Goal: Information Seeking & Learning: Learn about a topic

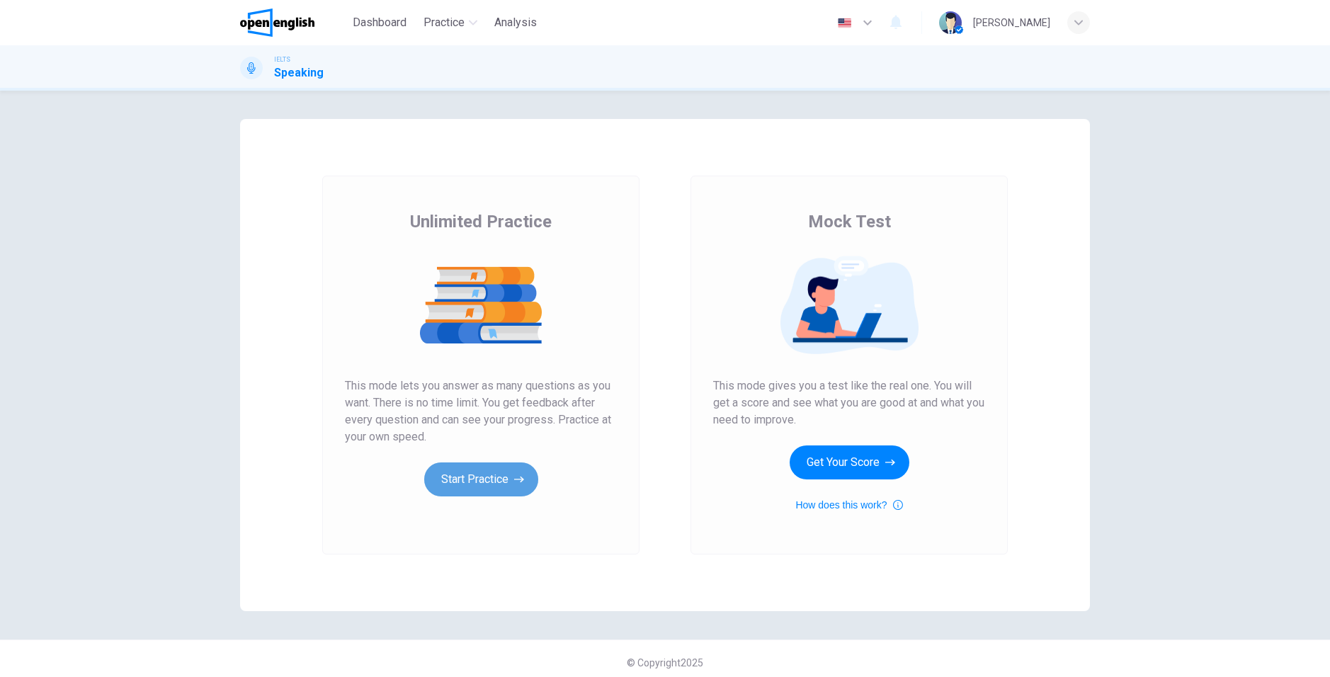
click at [479, 481] on button "Start Practice" at bounding box center [481, 480] width 114 height 34
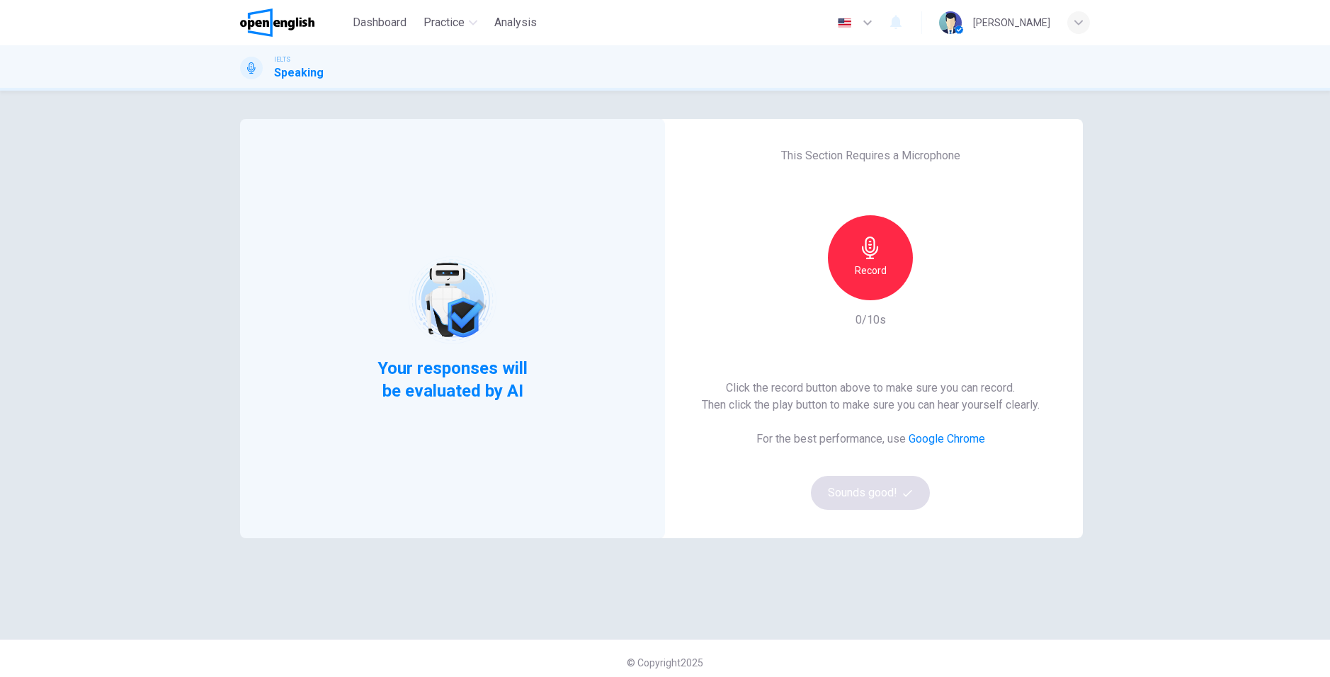
click at [879, 276] on h6 "Record" at bounding box center [871, 270] width 32 height 17
click at [876, 499] on button "Sounds good!" at bounding box center [870, 493] width 119 height 34
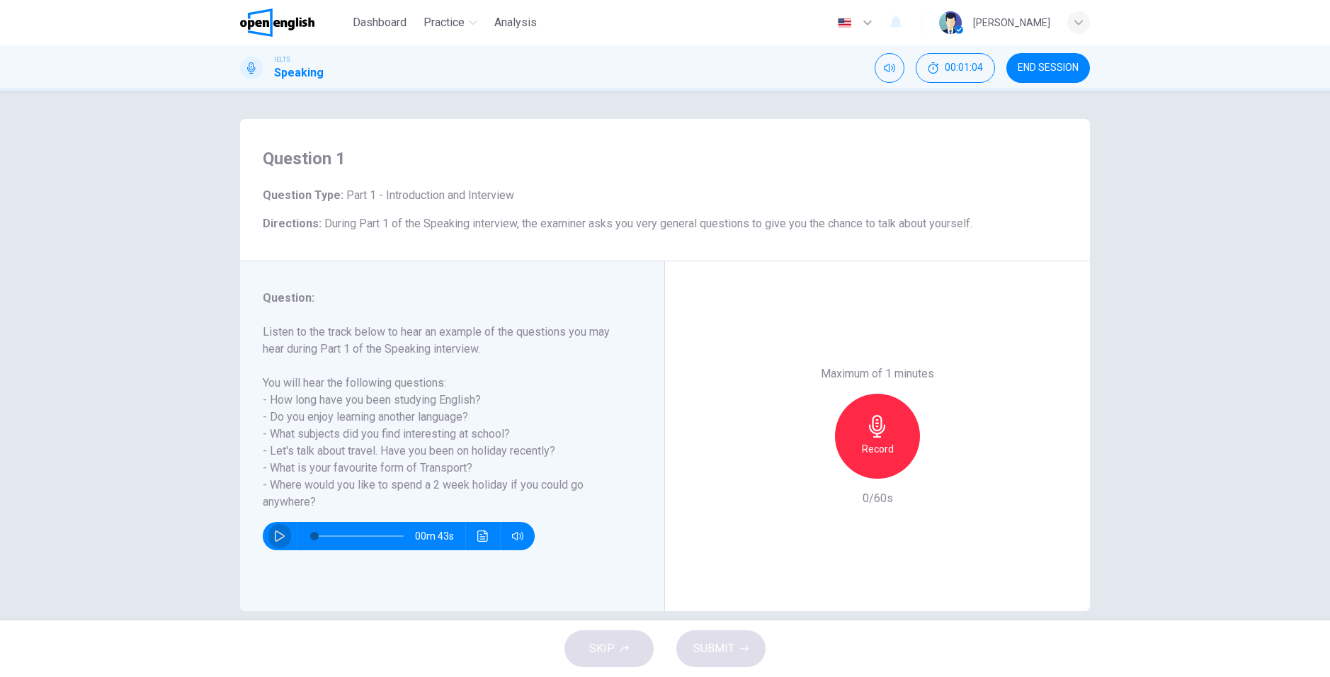
click at [275, 541] on icon "button" at bounding box center [280, 536] width 10 height 11
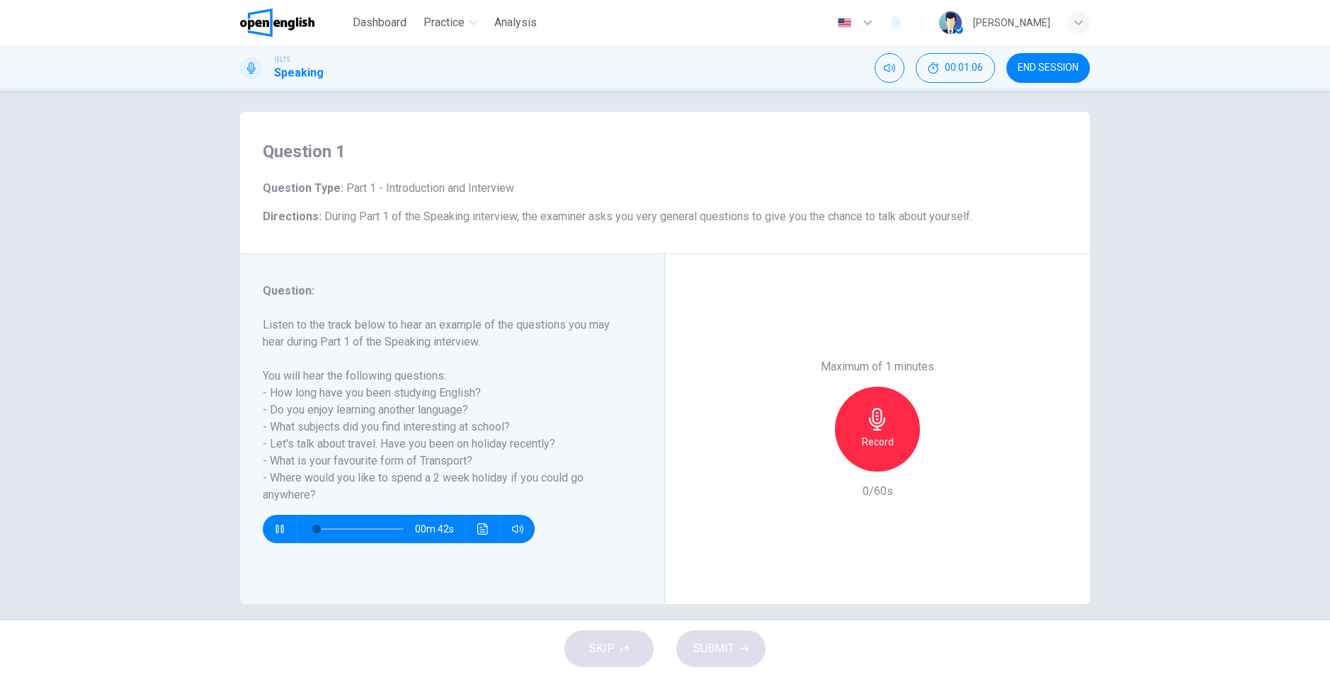
scroll to position [19, 0]
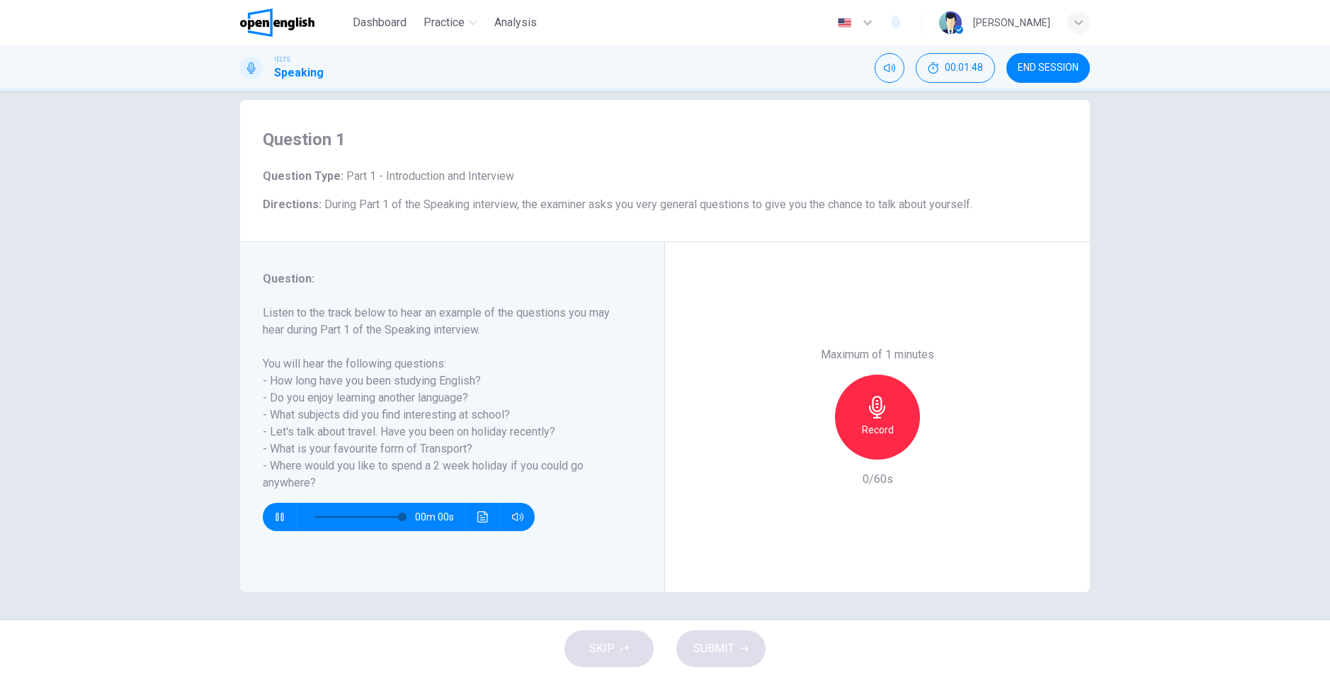
type input "*"
click at [871, 417] on icon "button" at bounding box center [877, 407] width 23 height 23
click at [808, 462] on div "Maximum of 1 minutes Record 60/60s" at bounding box center [877, 417] width 153 height 142
click at [808, 457] on div "button" at bounding box center [812, 448] width 23 height 23
click at [866, 415] on icon "button" at bounding box center [877, 407] width 23 height 23
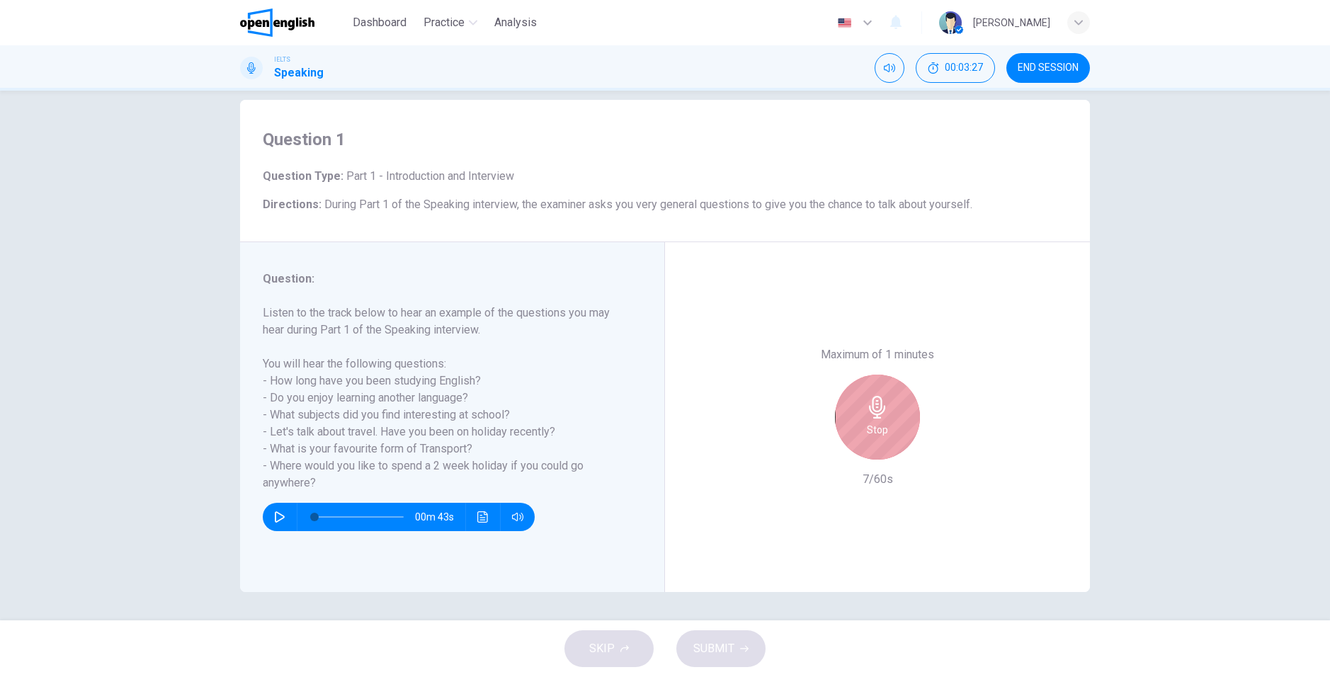
click at [866, 415] on icon "button" at bounding box center [877, 407] width 23 height 23
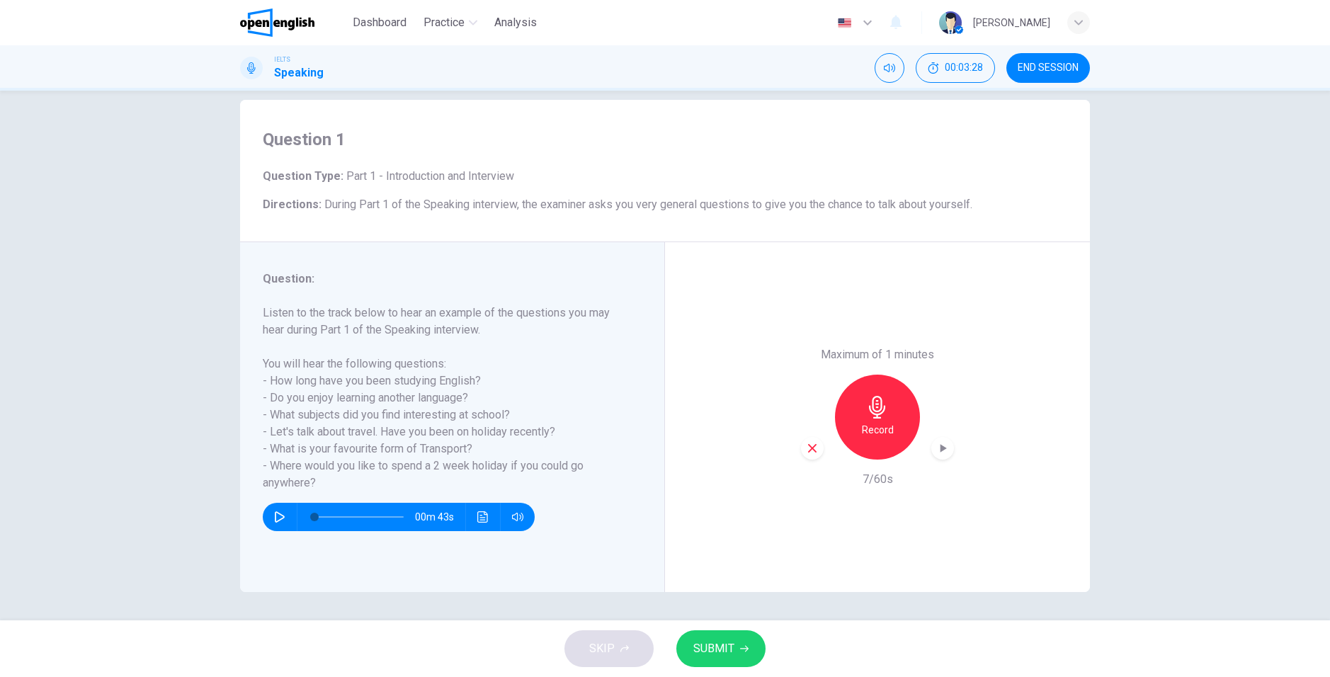
click at [813, 450] on icon "button" at bounding box center [812, 448] width 13 height 13
click at [856, 428] on div "Record" at bounding box center [877, 417] width 85 height 85
click at [742, 639] on button "SUBMIT" at bounding box center [721, 649] width 89 height 37
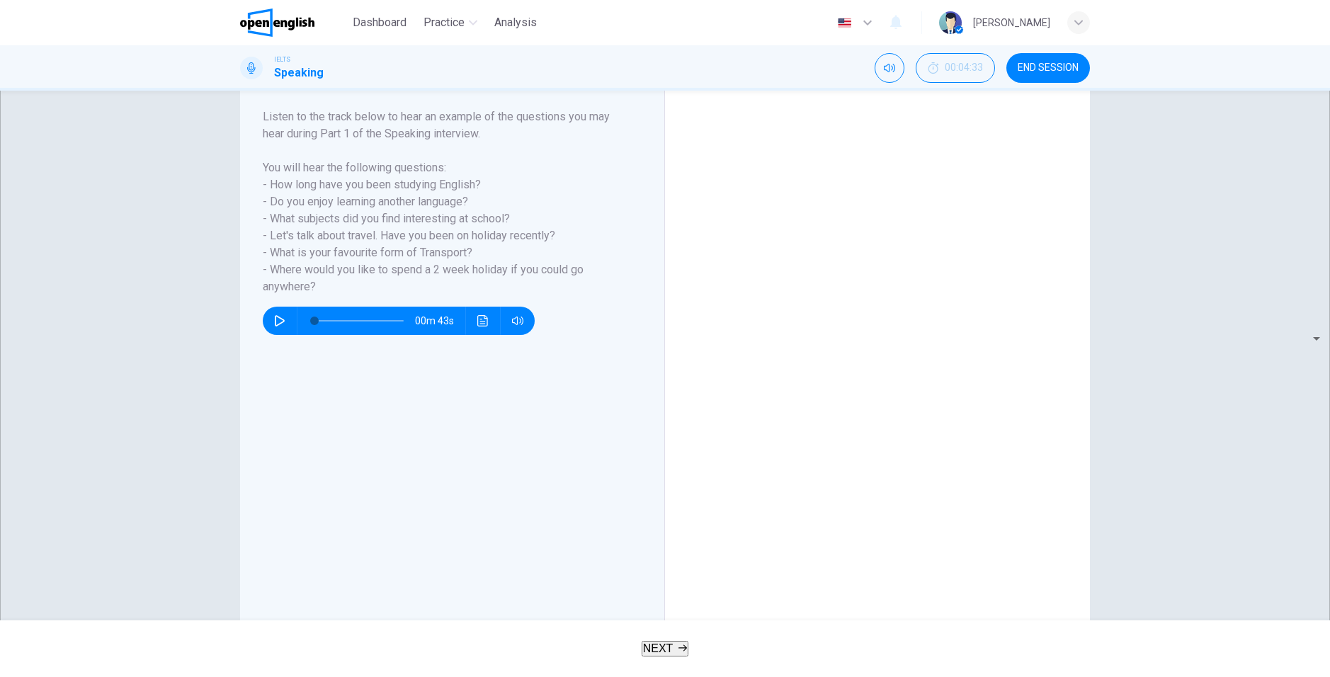
scroll to position [166, 0]
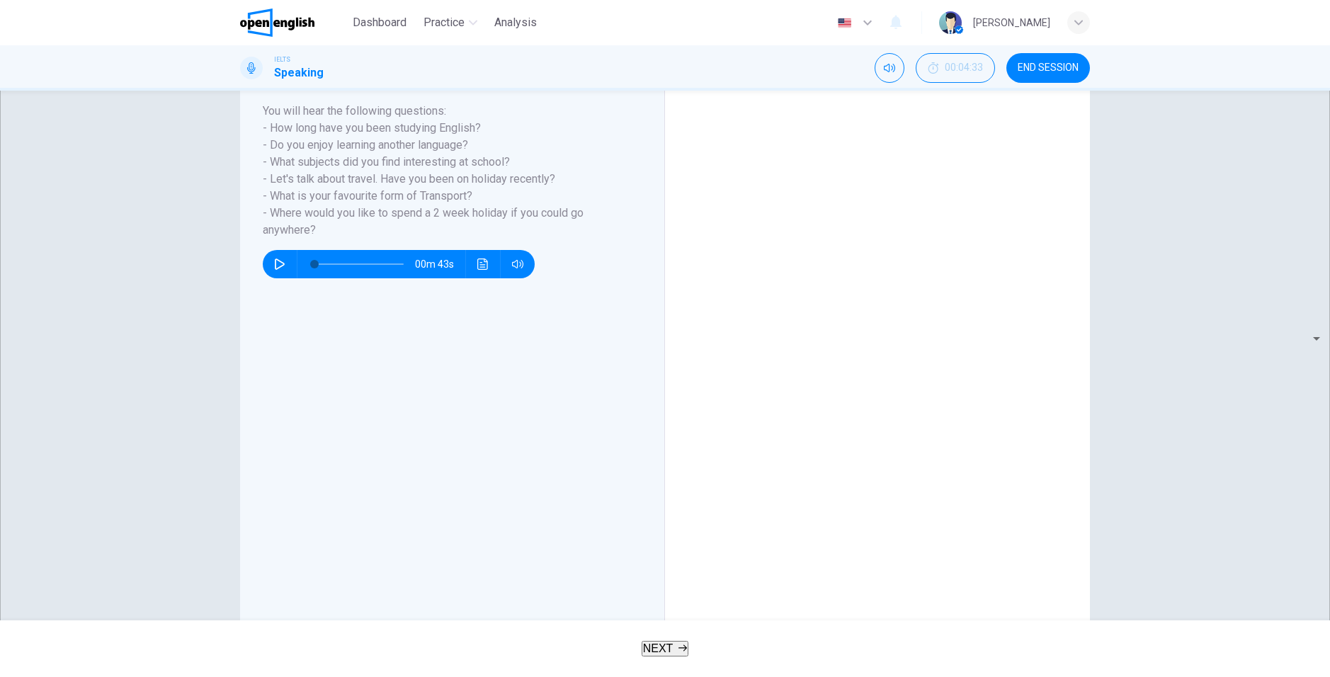
scroll to position [244, 0]
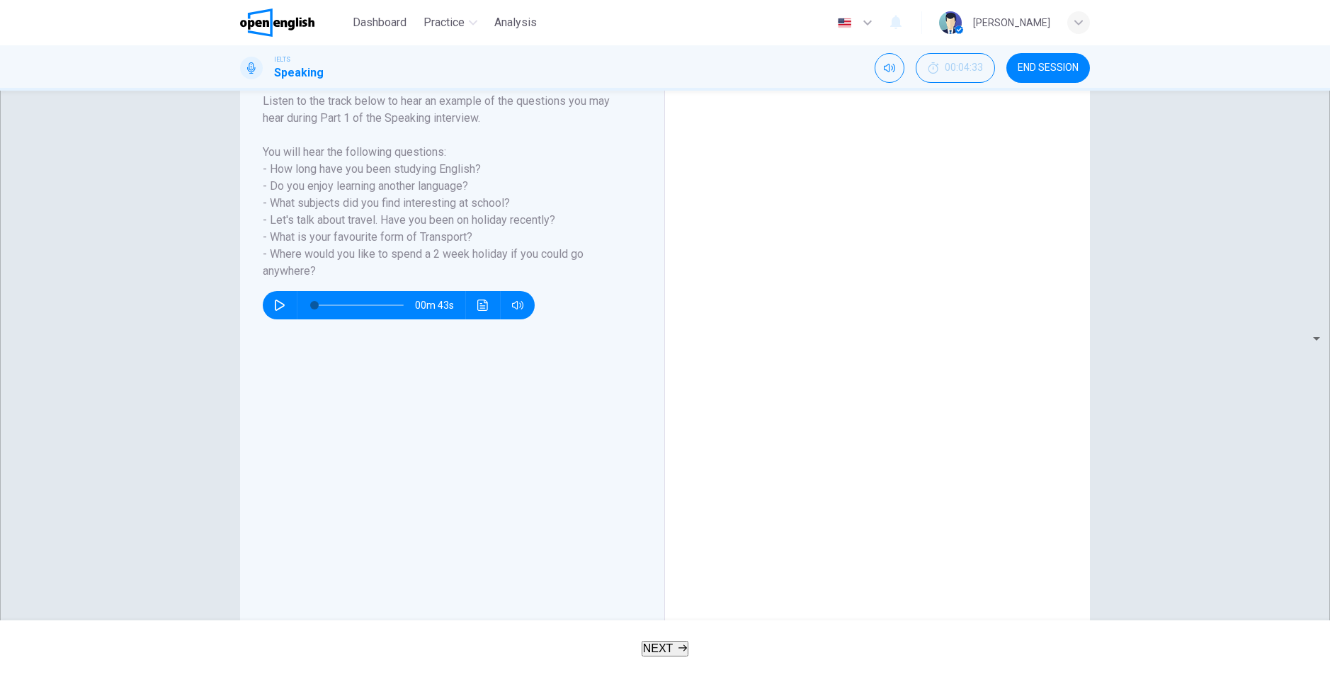
scroll to position [166, 0]
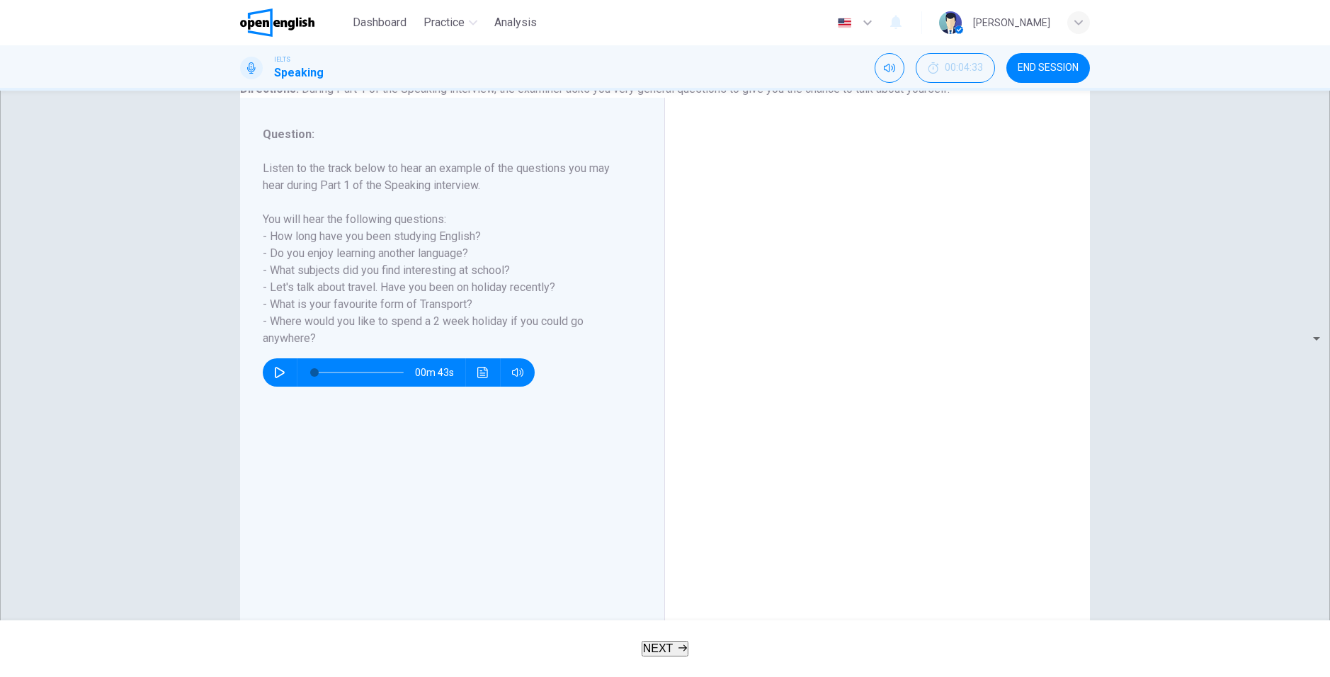
scroll to position [142, 0]
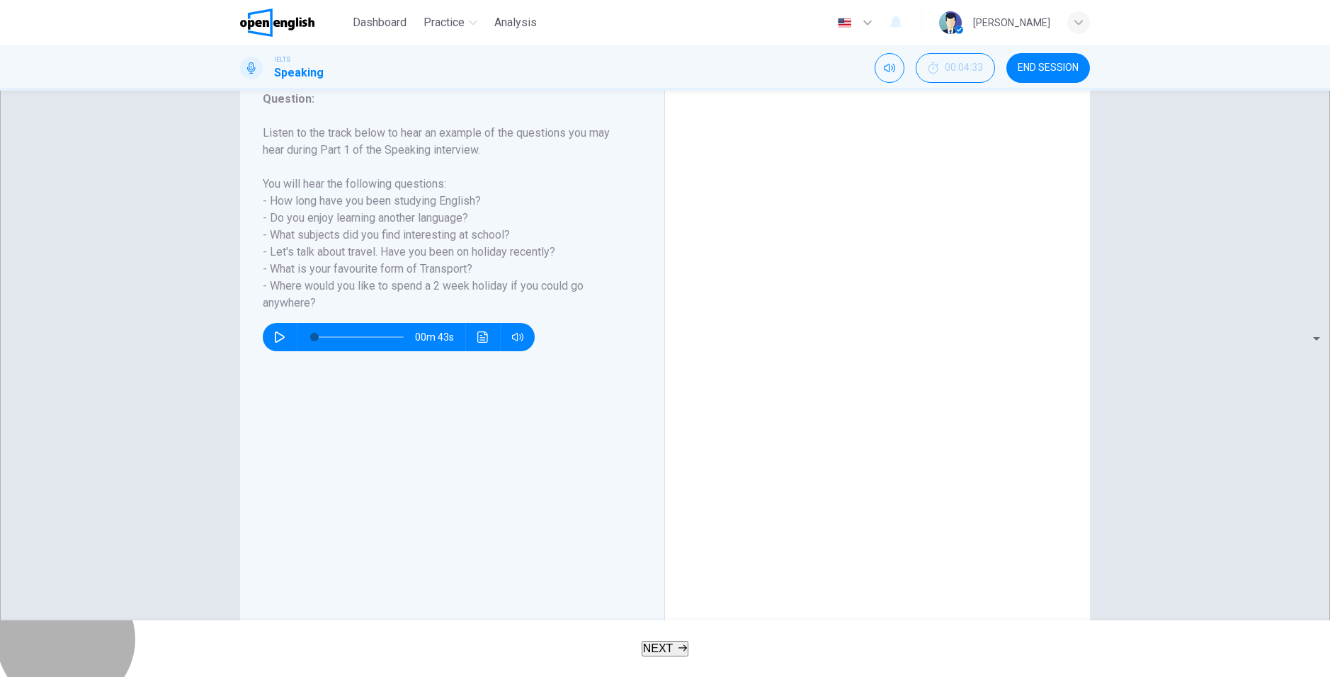
click at [683, 650] on icon "button" at bounding box center [683, 648] width 9 height 9
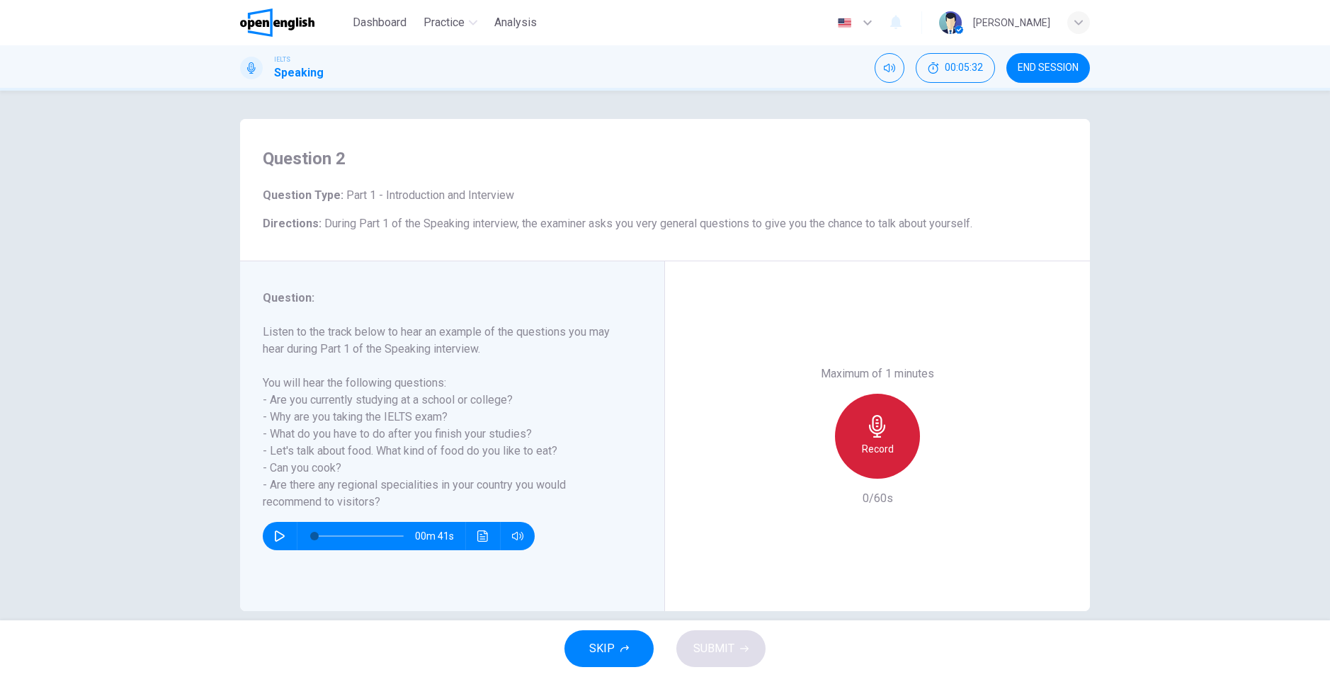
click at [849, 421] on div "Record" at bounding box center [877, 436] width 85 height 85
drag, startPoint x: 1003, startPoint y: 482, endPoint x: 945, endPoint y: 457, distance: 63.4
click at [1002, 482] on div "Maximum of 1 minutes Stop 11/60s" at bounding box center [877, 436] width 425 height 350
click at [898, 439] on div "Stop" at bounding box center [877, 436] width 85 height 85
click at [805, 475] on div "button" at bounding box center [812, 467] width 23 height 23
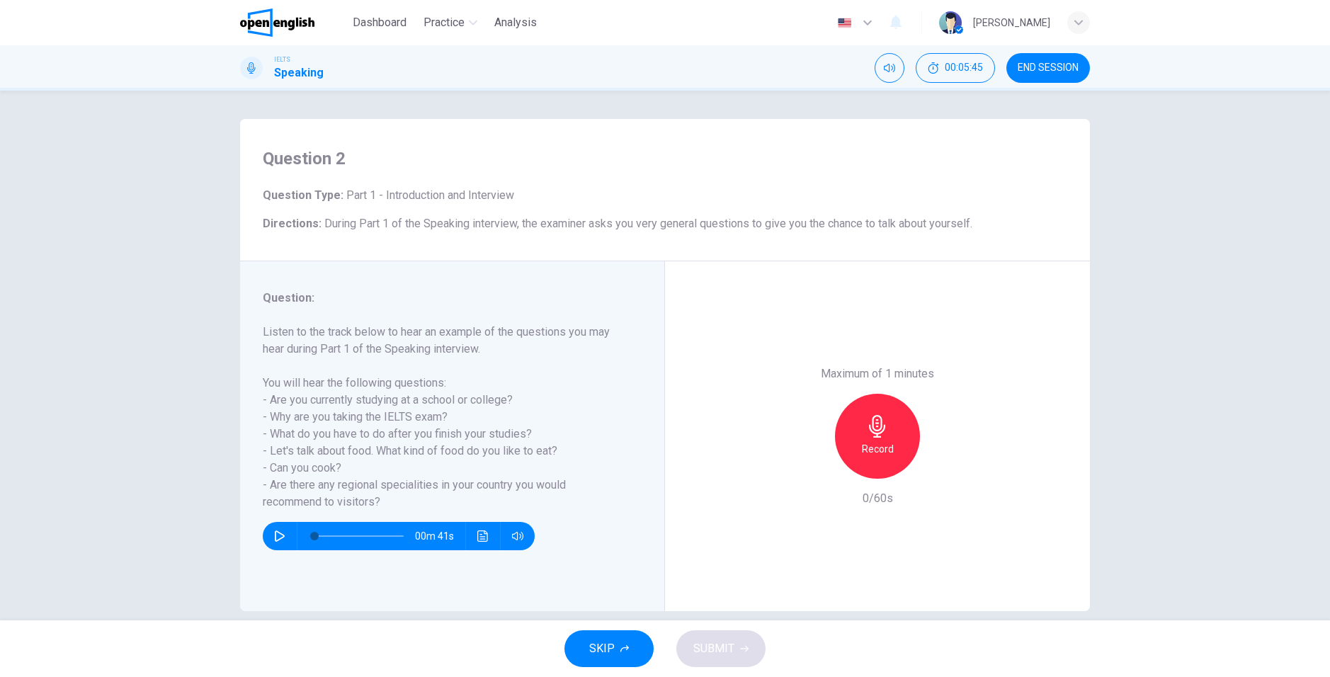
click at [893, 431] on div "Record" at bounding box center [877, 436] width 85 height 85
click at [857, 427] on div "Stop" at bounding box center [877, 436] width 85 height 85
click at [804, 484] on div "Maximum of 1 minutes Record 6/60s" at bounding box center [877, 437] width 153 height 142
click at [806, 473] on icon "button" at bounding box center [812, 467] width 13 height 13
click at [894, 418] on div "Record" at bounding box center [877, 436] width 85 height 85
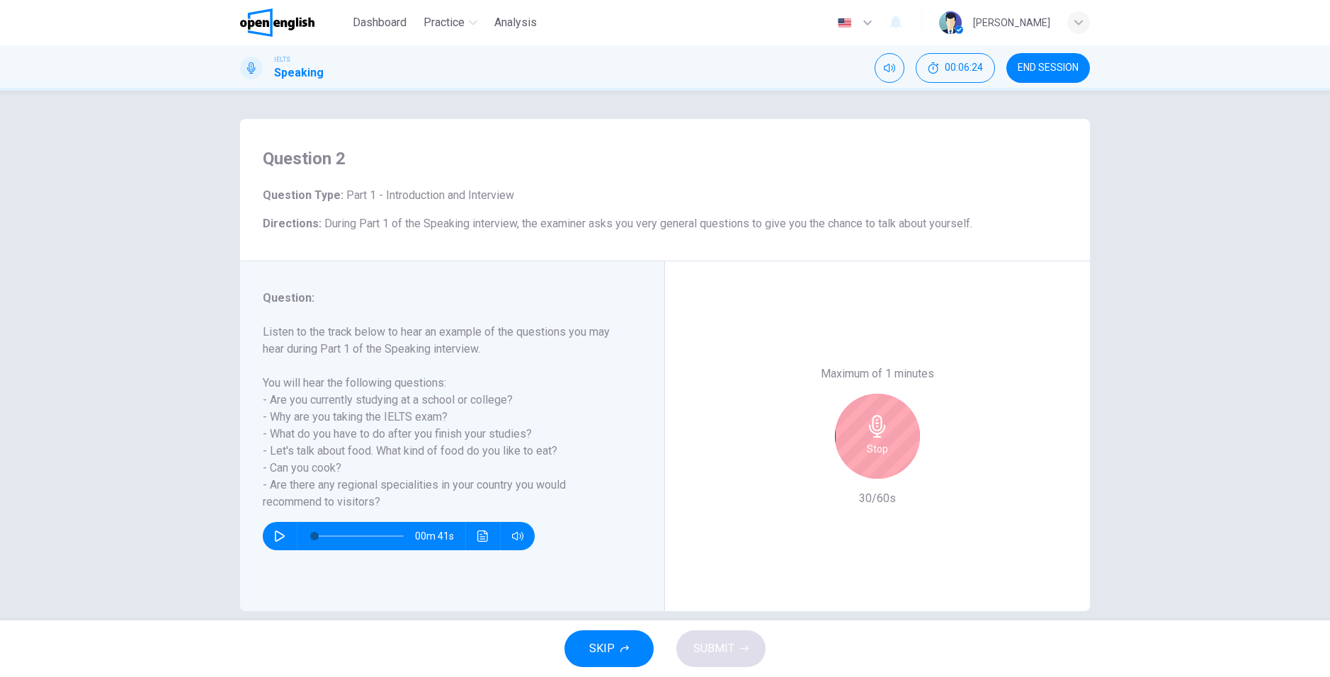
click at [873, 442] on h6 "Stop" at bounding box center [877, 449] width 21 height 17
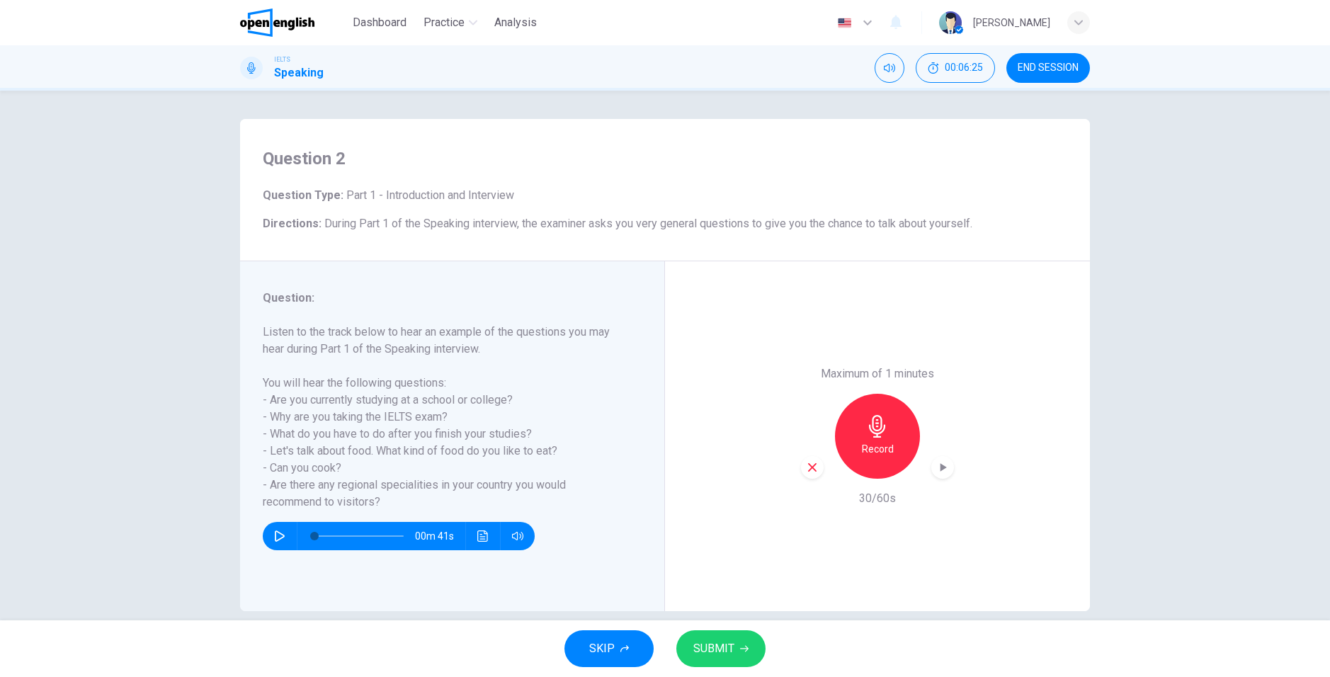
click at [815, 466] on div "button" at bounding box center [812, 467] width 23 height 23
click at [876, 428] on icon "button" at bounding box center [877, 426] width 23 height 23
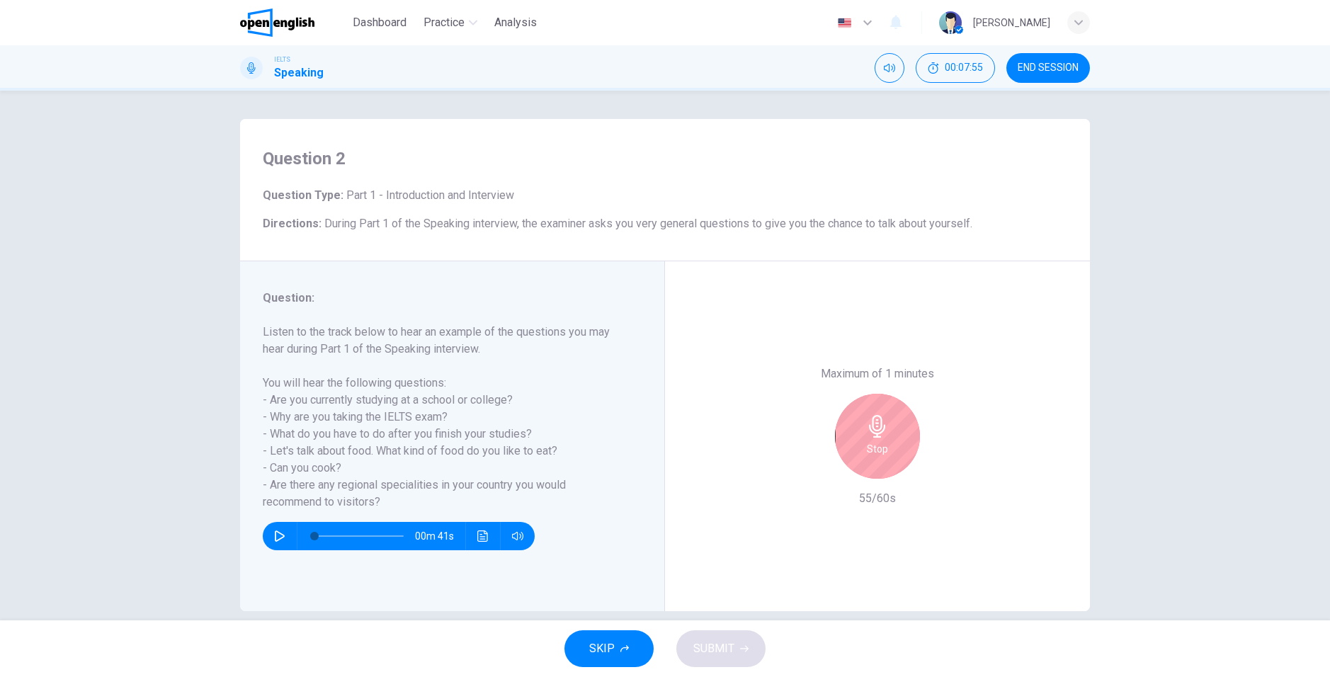
click at [883, 436] on icon "button" at bounding box center [877, 426] width 23 height 23
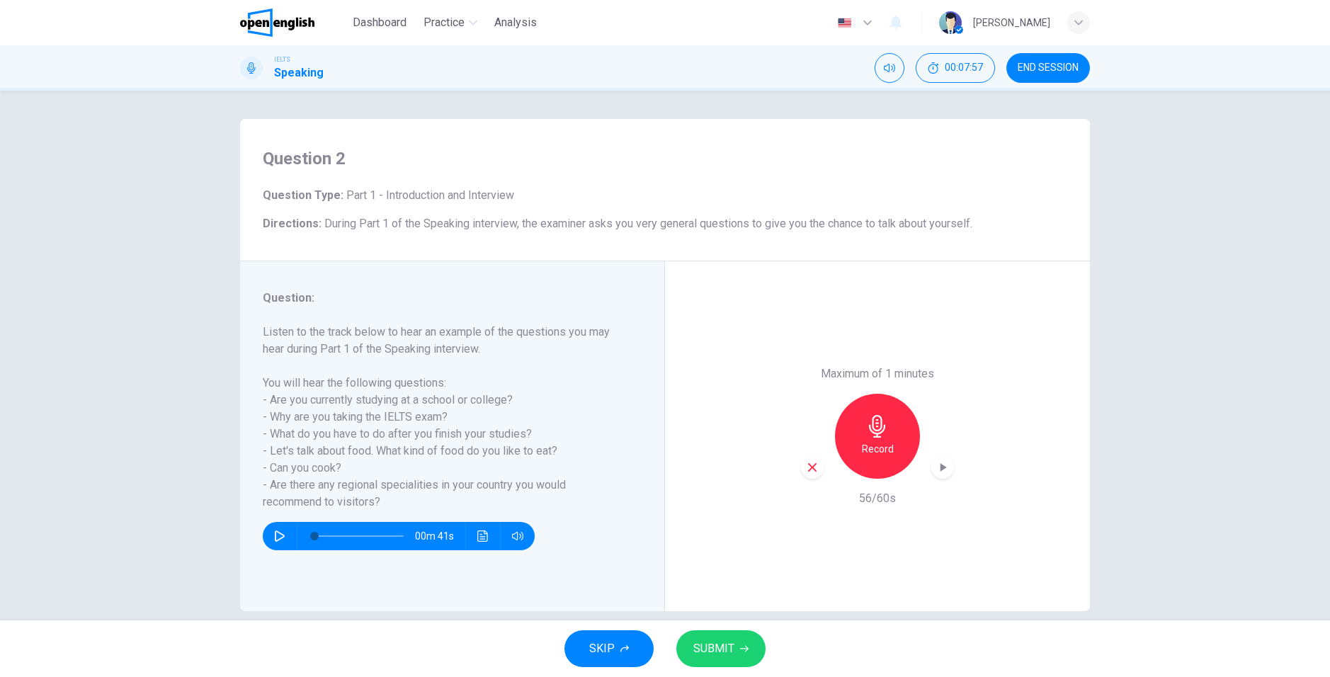
click at [806, 476] on div "button" at bounding box center [812, 467] width 23 height 23
click at [870, 412] on div "Record" at bounding box center [877, 436] width 85 height 85
click at [801, 465] on div "button" at bounding box center [812, 467] width 23 height 23
click at [896, 433] on div "Record" at bounding box center [877, 436] width 85 height 85
click at [720, 651] on span "SUBMIT" at bounding box center [714, 649] width 41 height 20
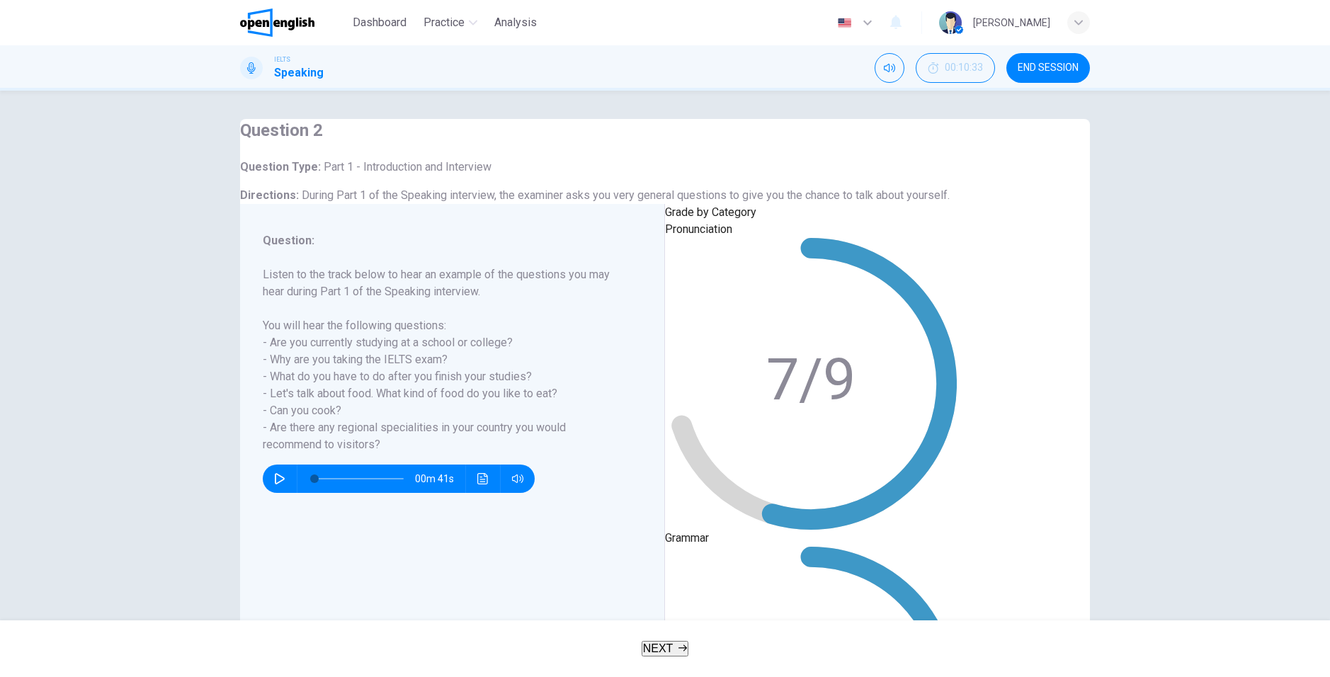
type input "*"
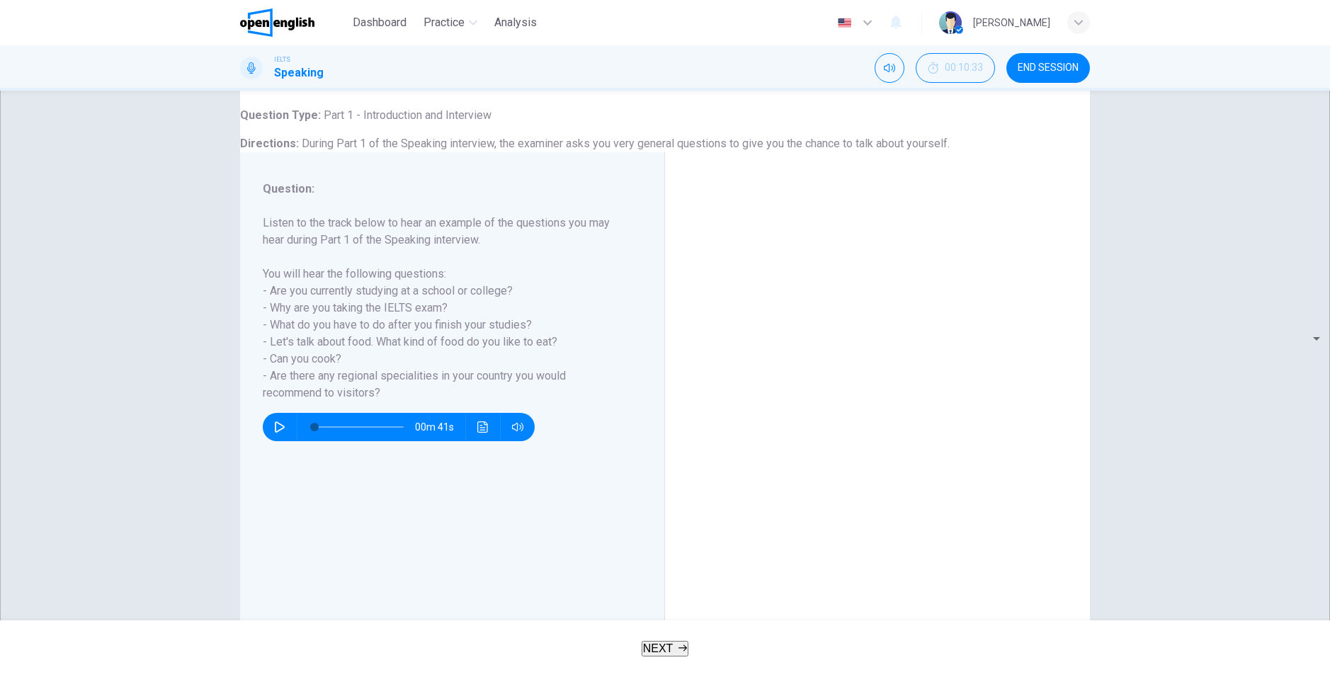
scroll to position [166, 0]
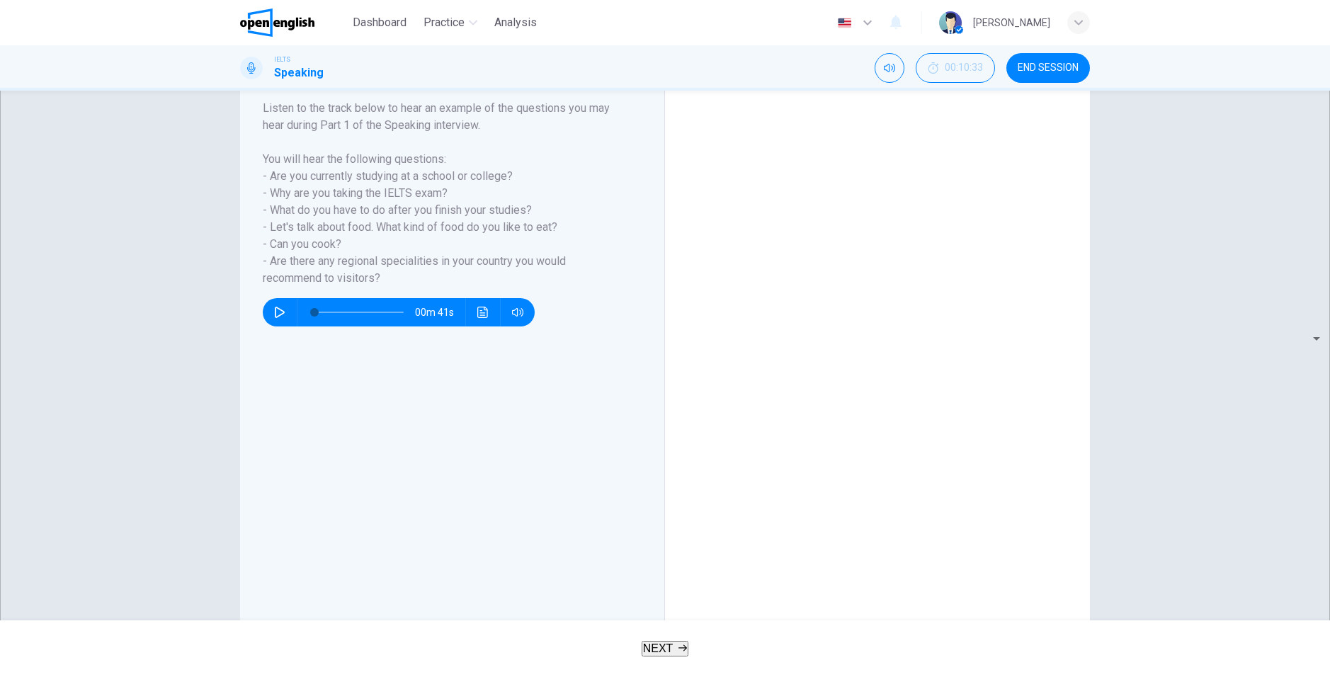
click at [686, 641] on button "NEXT" at bounding box center [665, 649] width 47 height 16
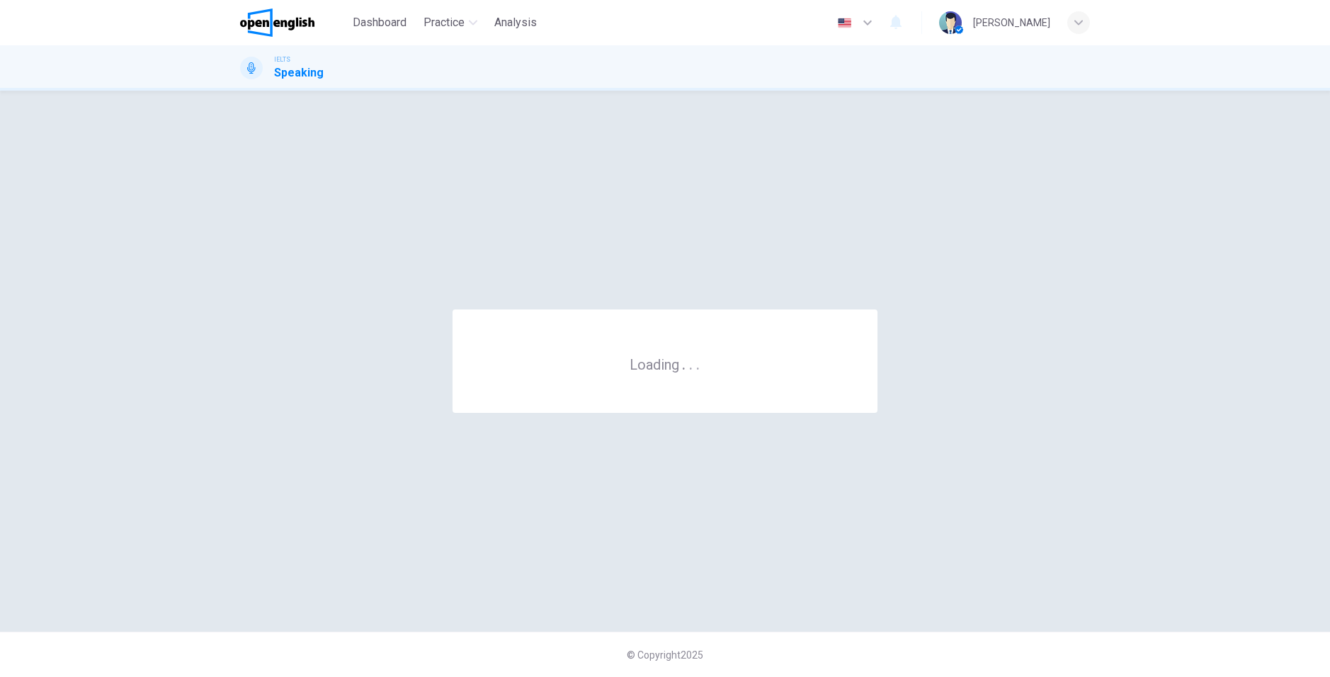
scroll to position [0, 0]
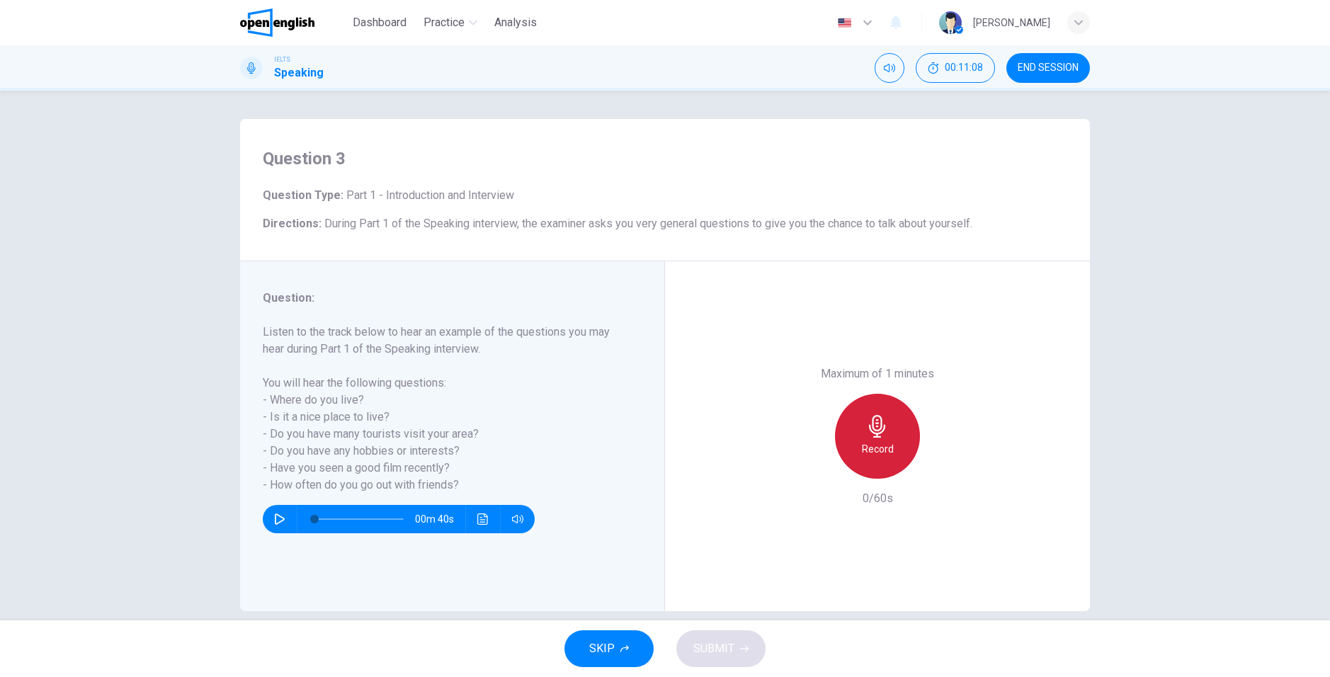
click at [866, 428] on icon "button" at bounding box center [877, 426] width 23 height 23
click at [802, 472] on div "button" at bounding box center [812, 467] width 23 height 23
click at [881, 424] on icon "button" at bounding box center [877, 426] width 23 height 23
click at [855, 456] on div "Stop" at bounding box center [877, 436] width 85 height 85
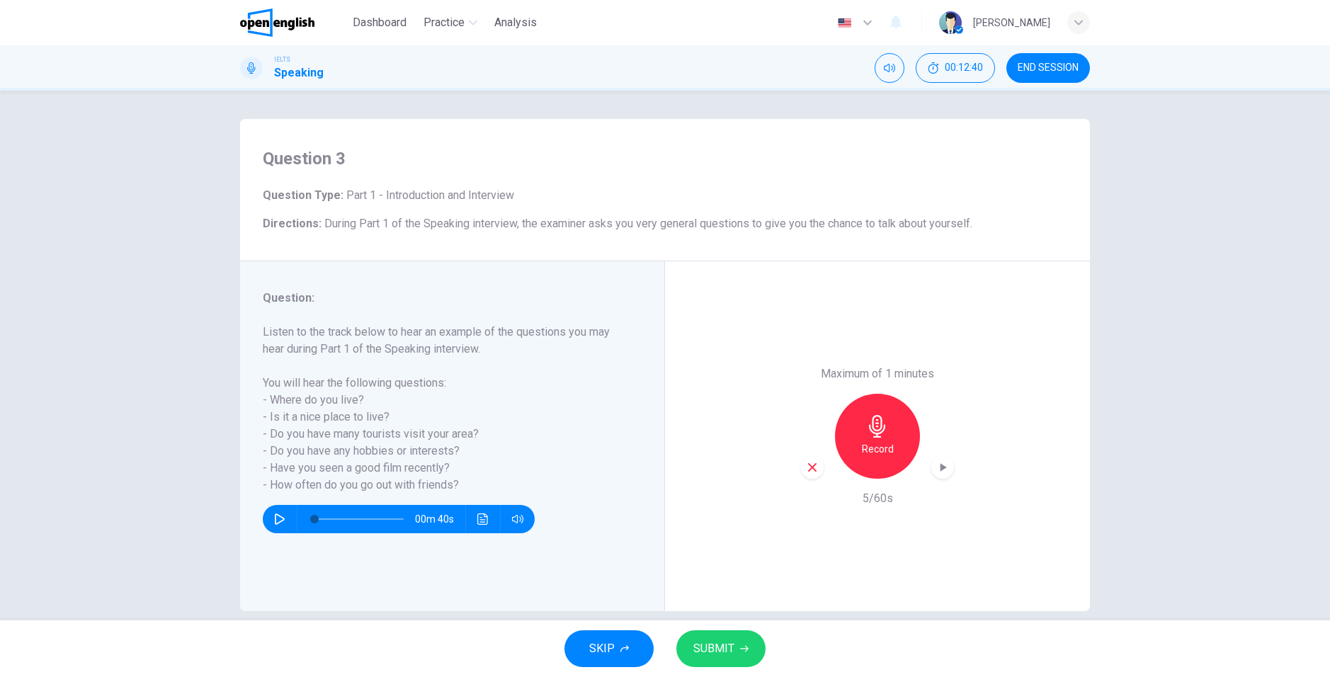
click at [806, 467] on icon "button" at bounding box center [812, 467] width 13 height 13
click at [878, 439] on div "Record" at bounding box center [877, 436] width 85 height 85
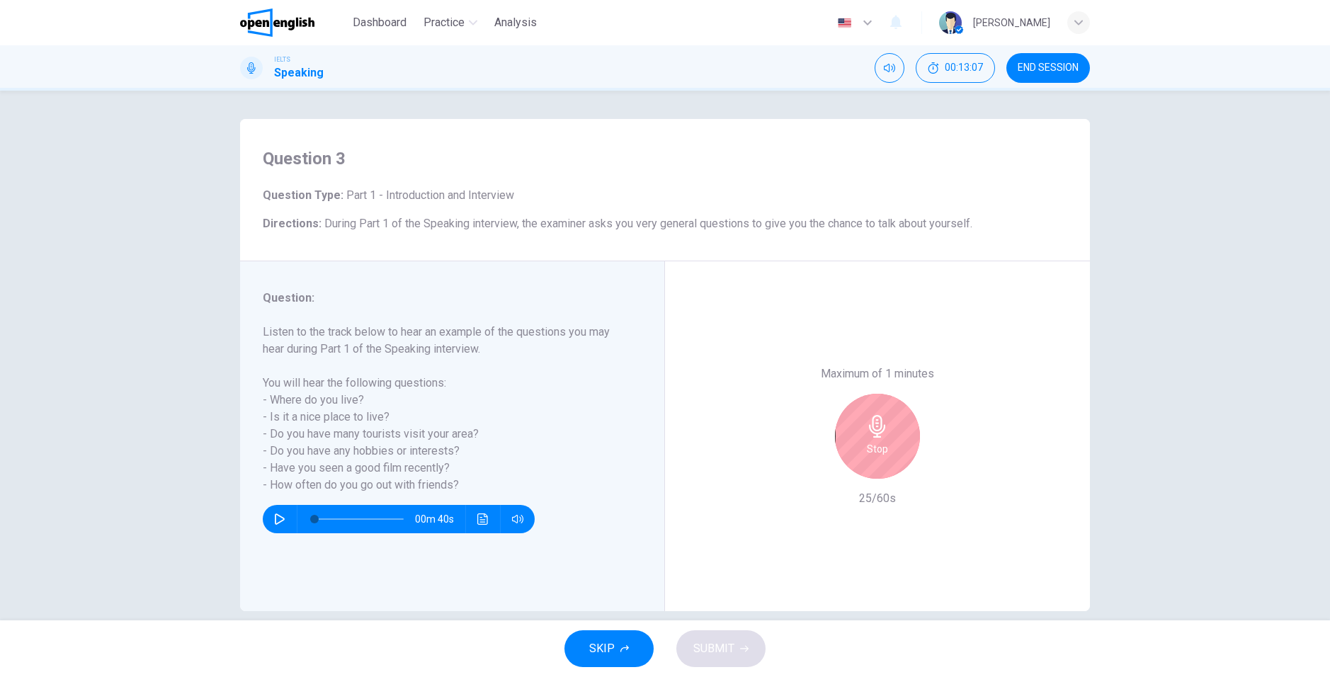
click at [860, 450] on div "Stop" at bounding box center [877, 436] width 85 height 85
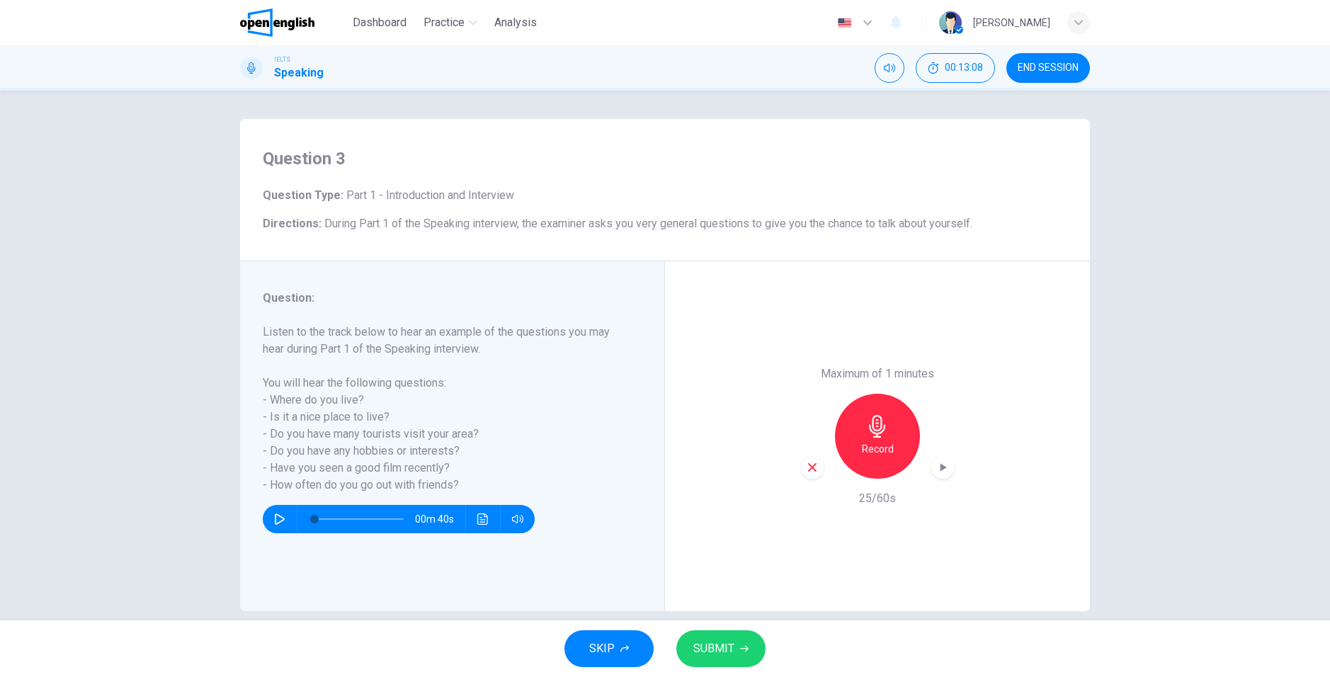
click at [820, 476] on div "Record" at bounding box center [877, 436] width 153 height 85
click at [815, 474] on div "button" at bounding box center [812, 467] width 23 height 23
click at [871, 430] on icon "button" at bounding box center [877, 426] width 16 height 23
click at [811, 465] on icon "button" at bounding box center [812, 467] width 9 height 9
click at [888, 440] on div "Record" at bounding box center [877, 436] width 85 height 85
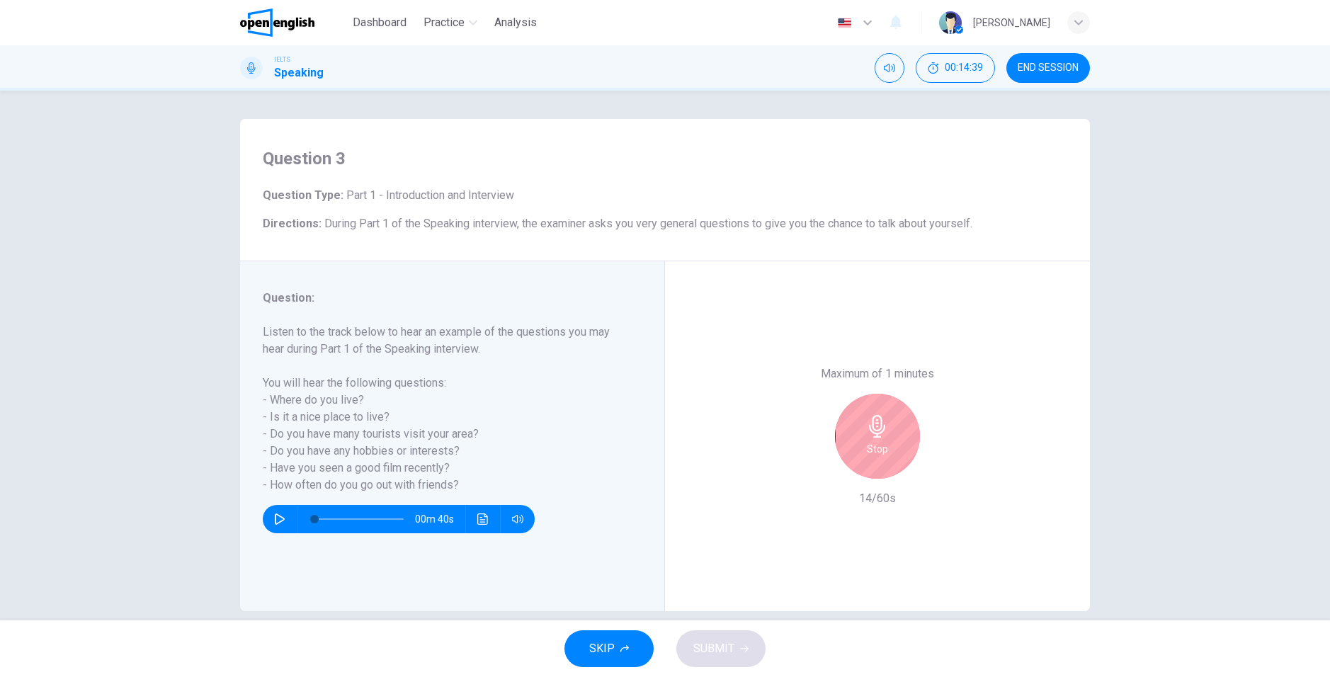
click at [888, 440] on div "Stop" at bounding box center [877, 436] width 85 height 85
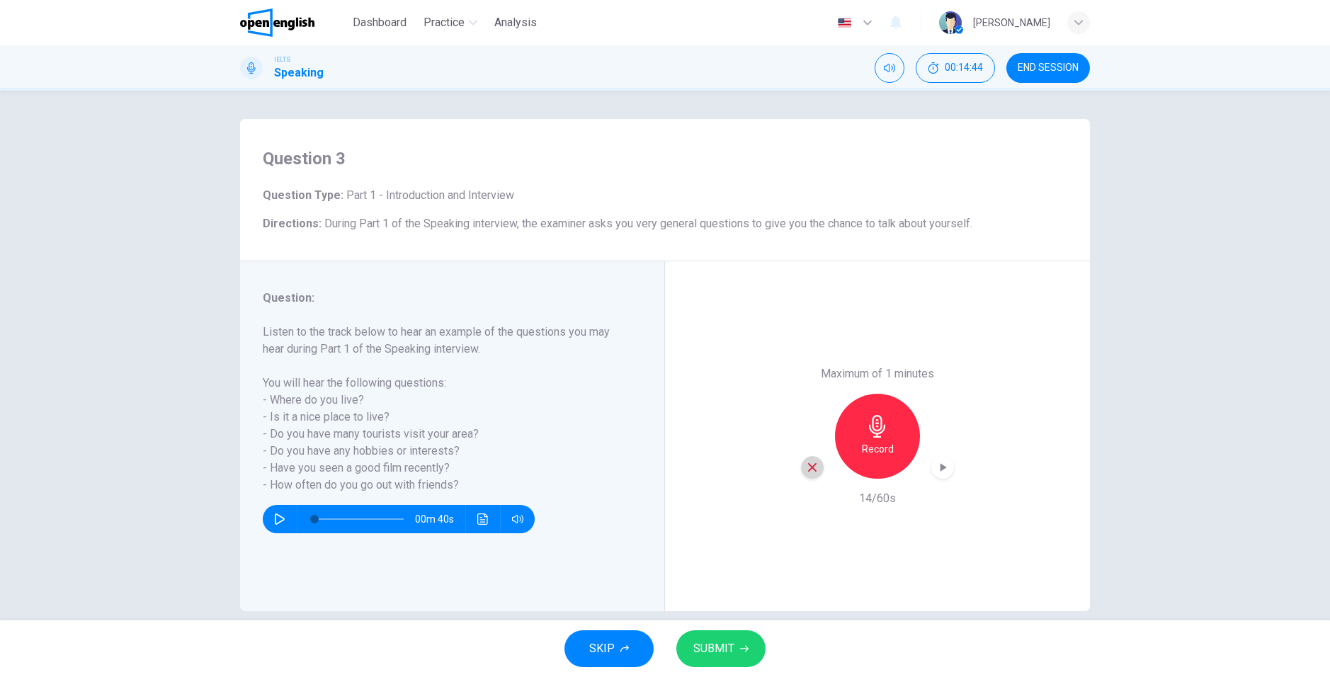
click at [808, 461] on icon "button" at bounding box center [812, 467] width 13 height 13
click at [875, 434] on icon "button" at bounding box center [877, 426] width 16 height 23
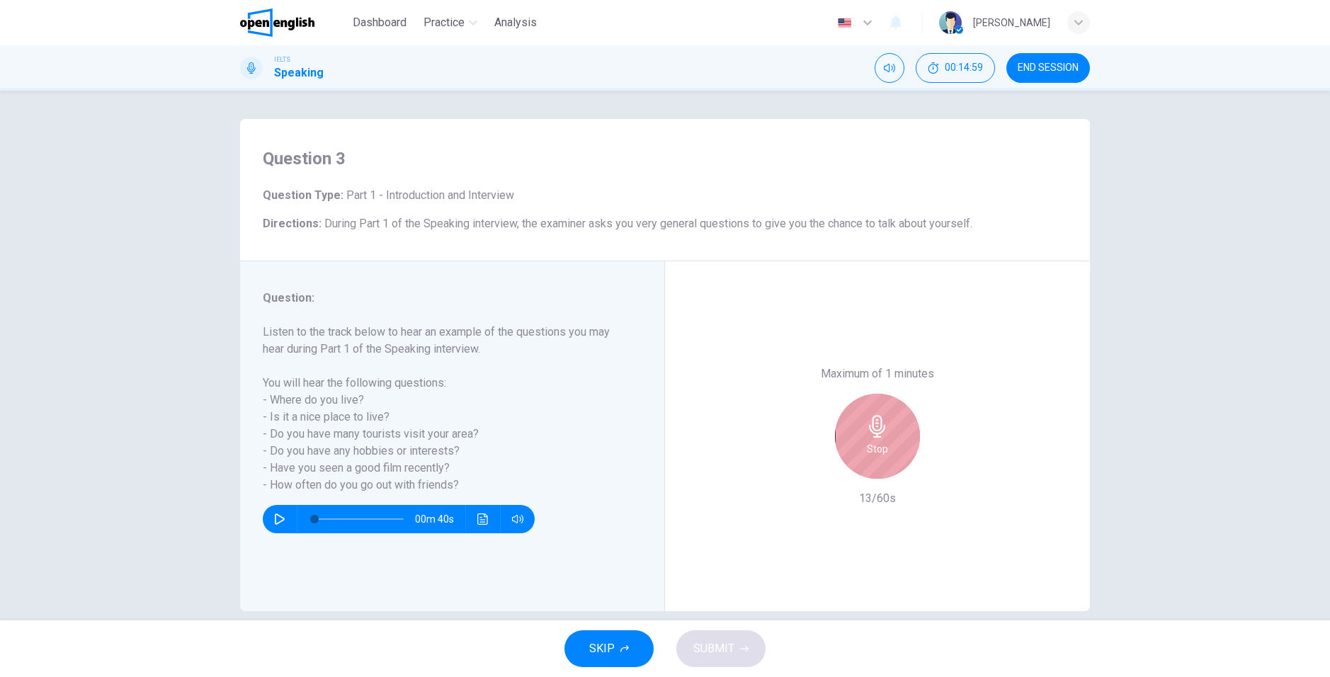
click at [891, 448] on div "Stop" at bounding box center [877, 436] width 85 height 85
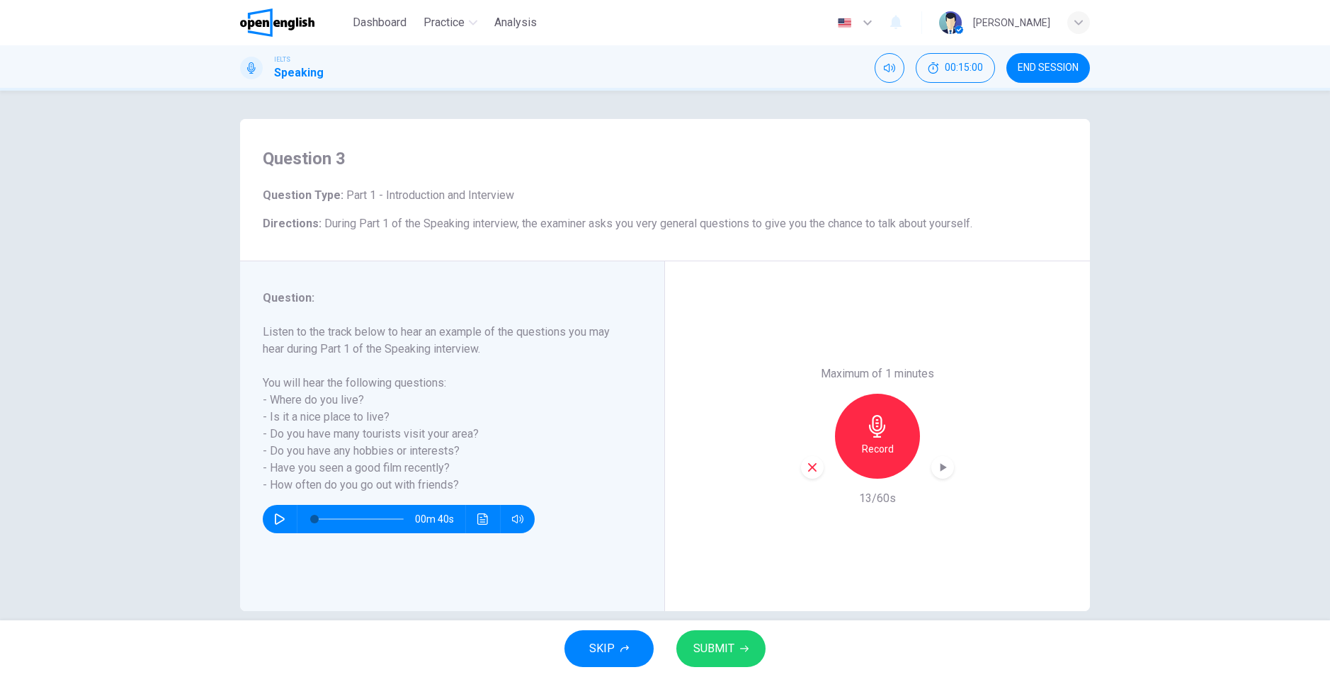
click at [809, 469] on icon "button" at bounding box center [812, 467] width 13 height 13
click at [877, 428] on icon "button" at bounding box center [877, 426] width 16 height 23
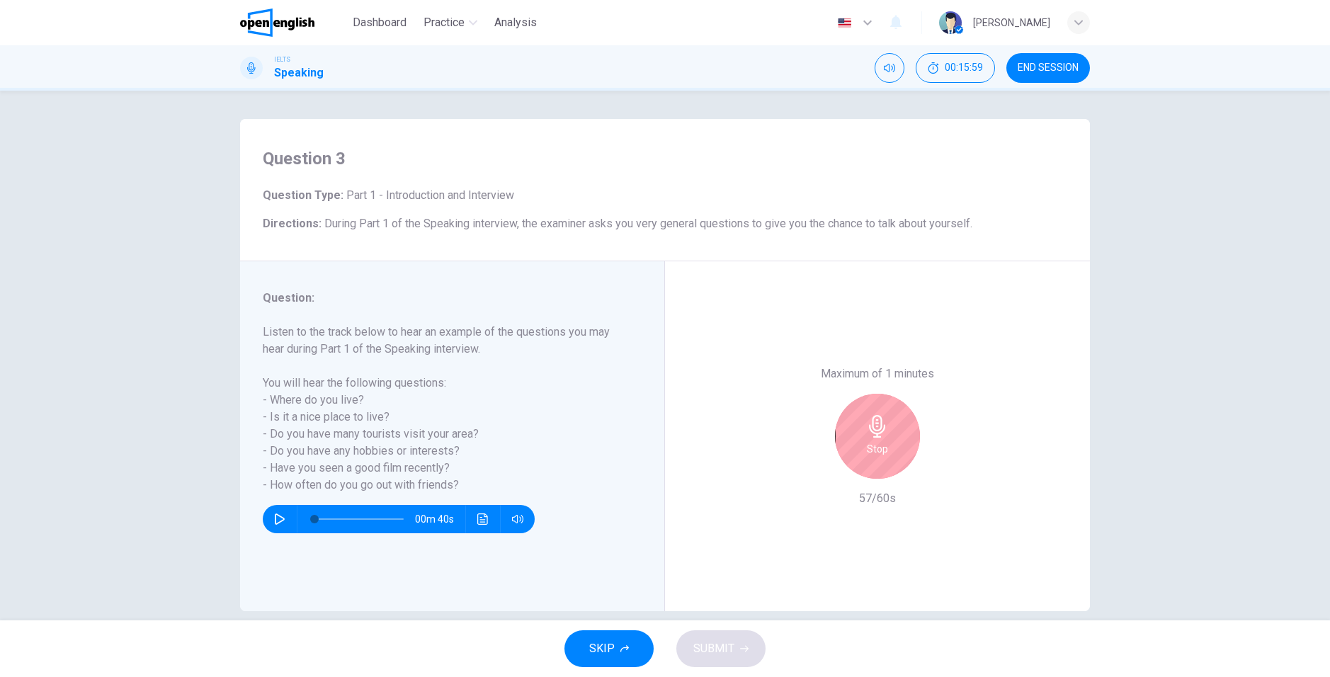
click at [877, 428] on icon "button" at bounding box center [877, 426] width 16 height 23
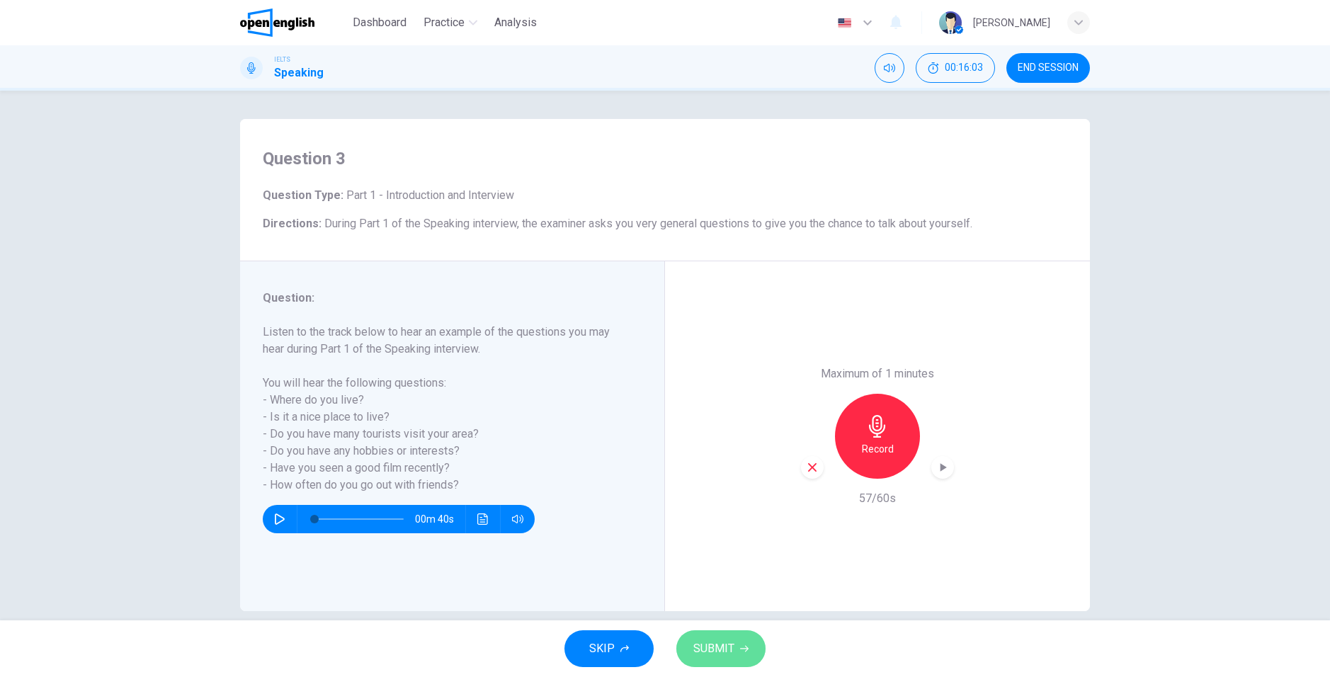
click at [737, 648] on button "SUBMIT" at bounding box center [721, 649] width 89 height 37
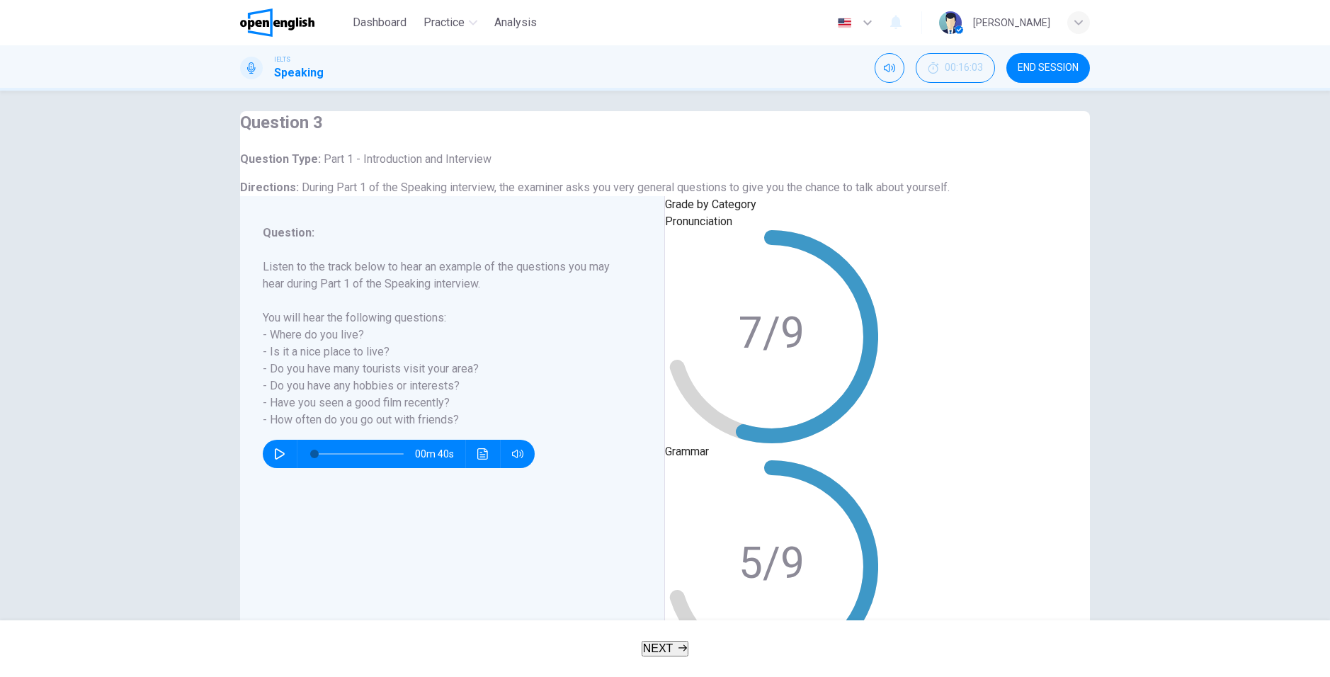
scroll to position [19, 0]
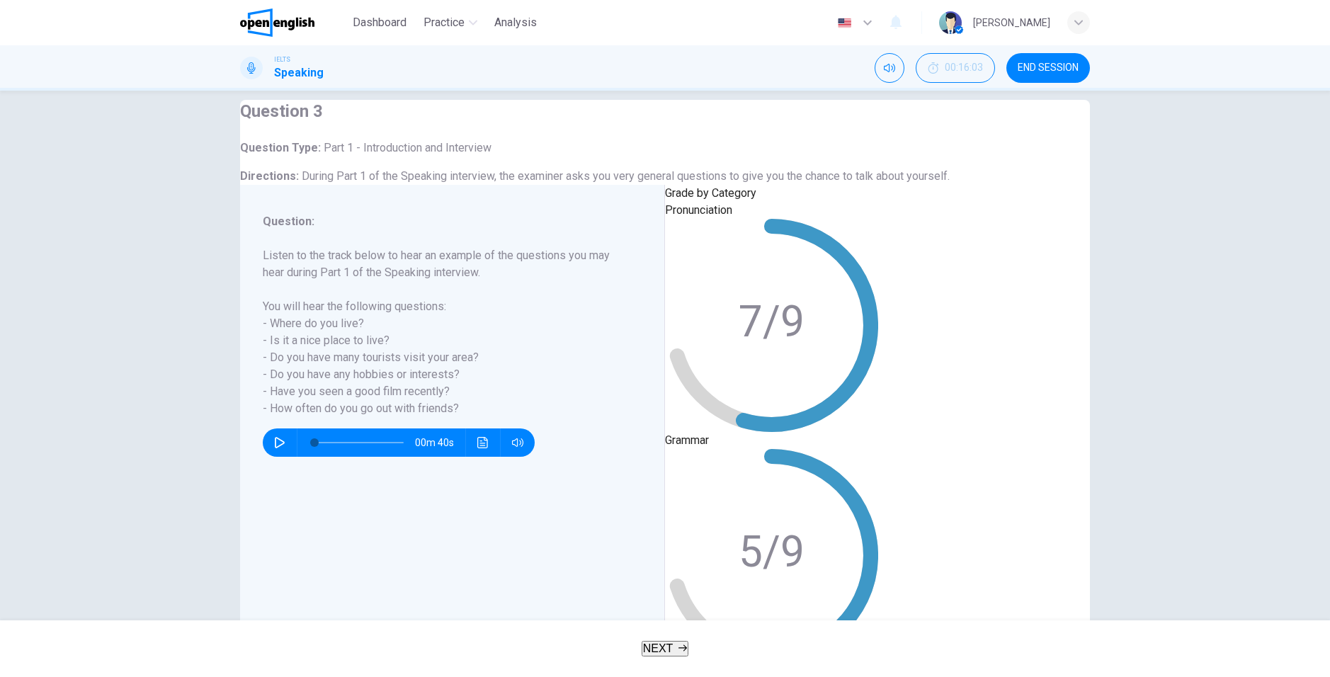
click at [689, 647] on button "NEXT" at bounding box center [665, 649] width 47 height 16
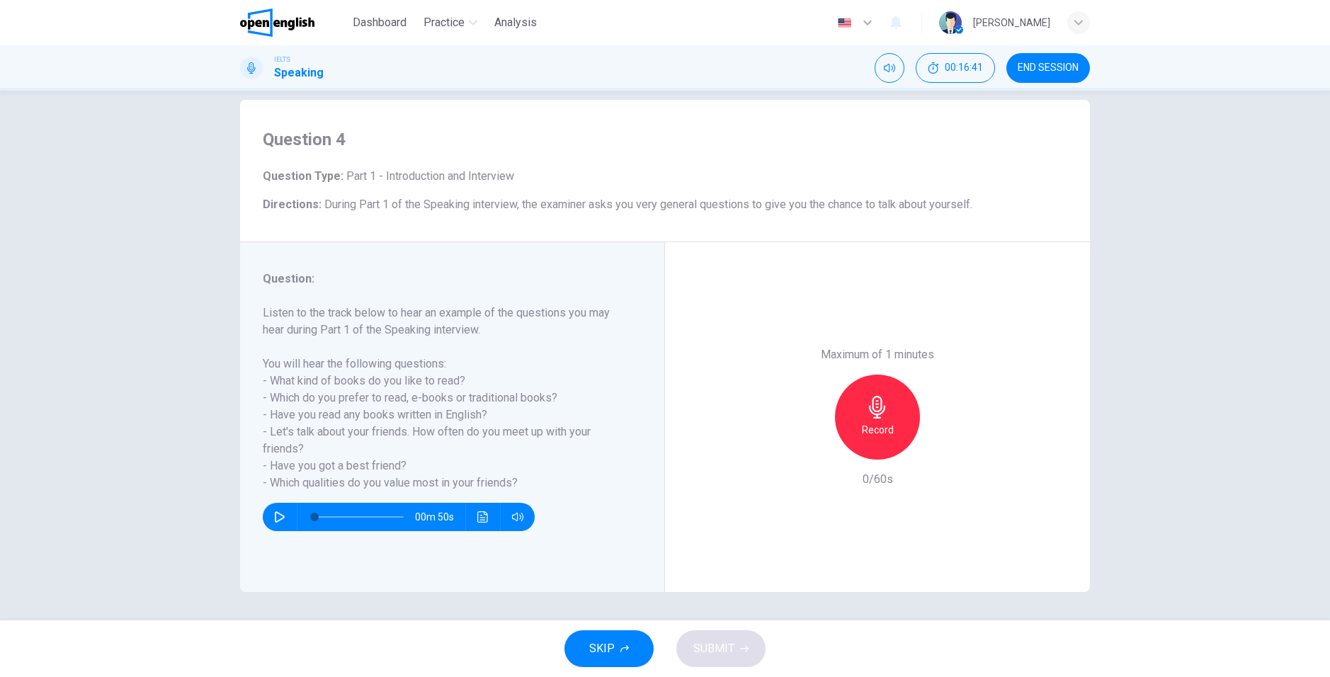
click at [875, 407] on icon "button" at bounding box center [877, 407] width 23 height 23
click at [815, 445] on div "button" at bounding box center [812, 448] width 23 height 23
click at [892, 403] on div "Record" at bounding box center [877, 417] width 85 height 85
click at [889, 439] on div "Stop" at bounding box center [877, 417] width 85 height 85
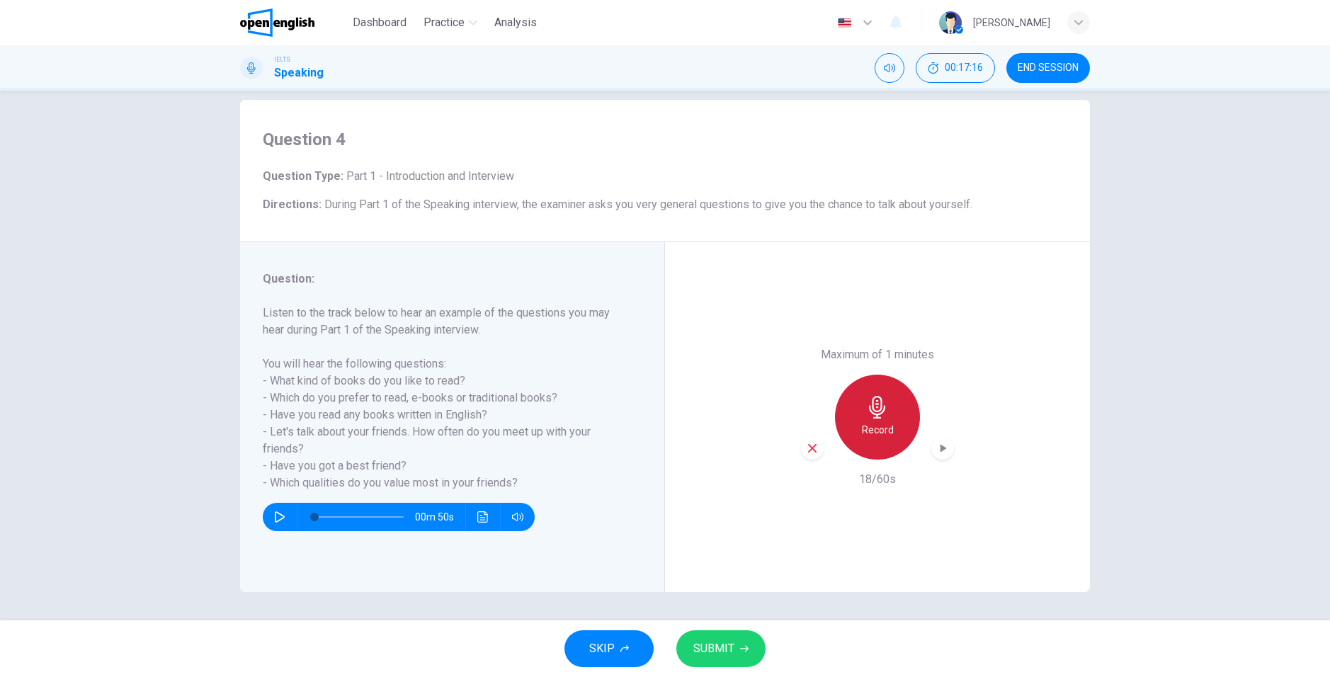
click at [888, 436] on h6 "Record" at bounding box center [878, 430] width 32 height 17
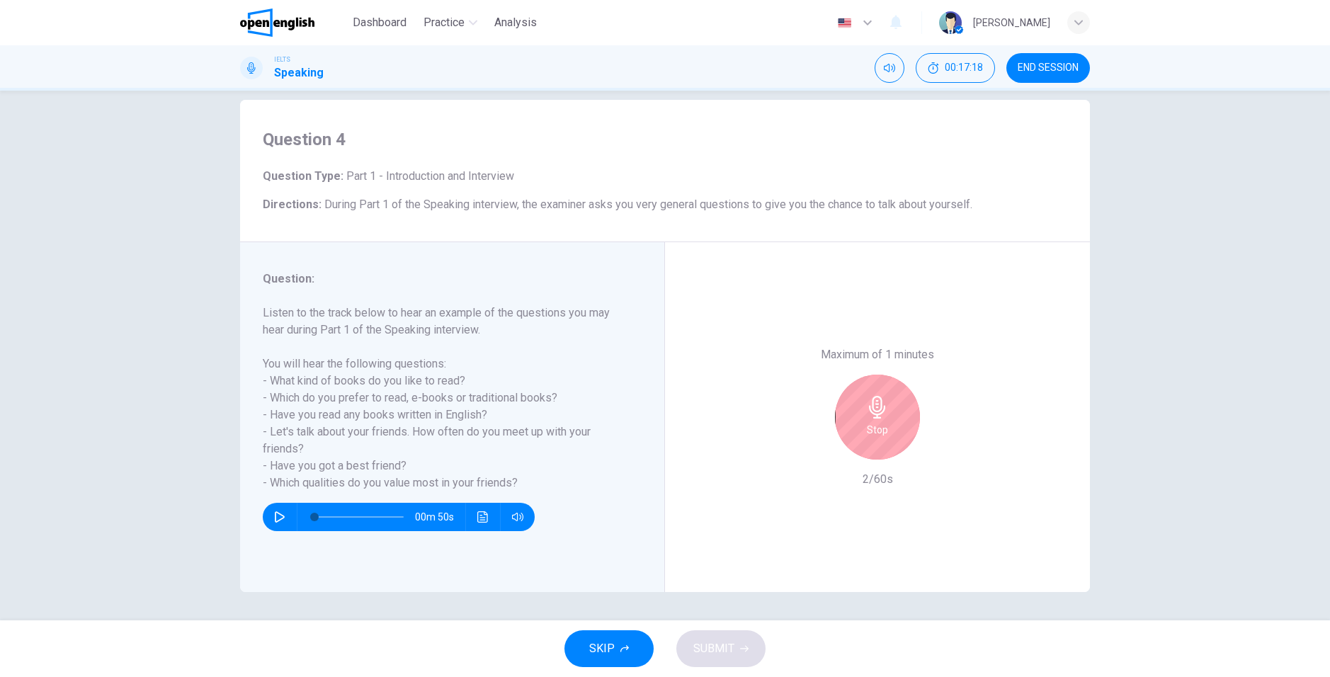
click at [888, 436] on div "Stop" at bounding box center [877, 417] width 85 height 85
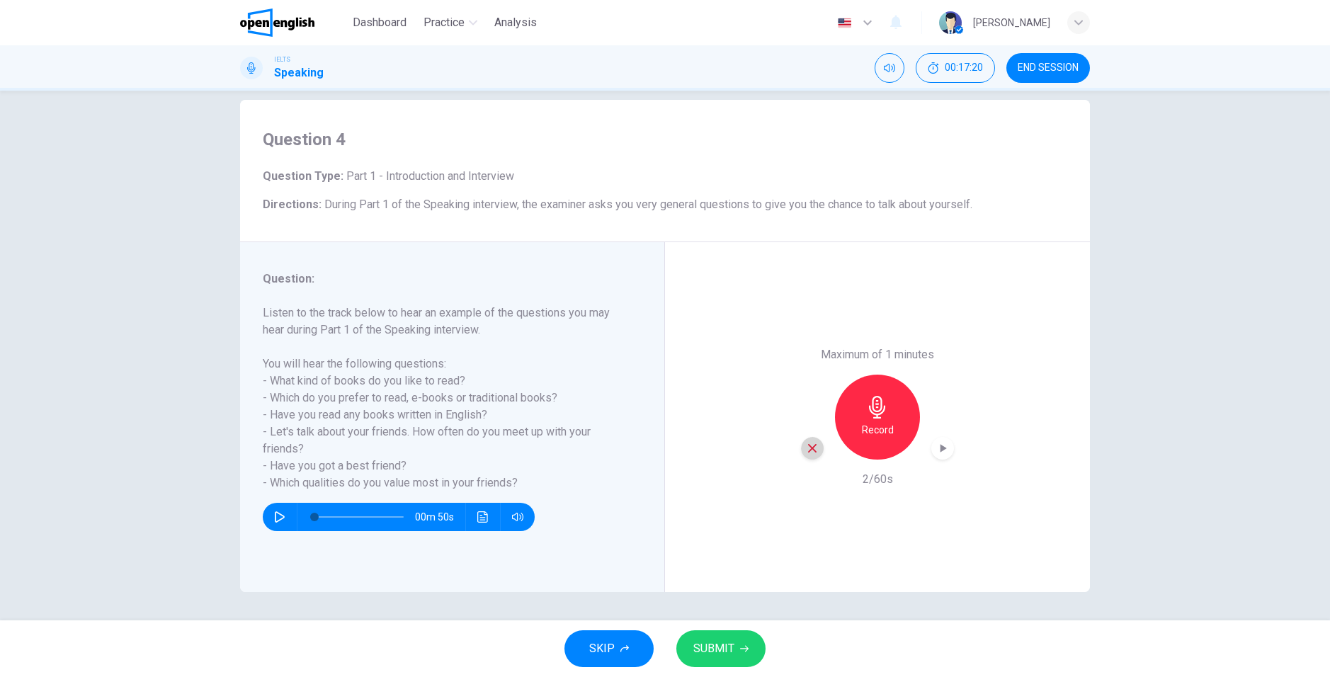
click at [808, 451] on icon "button" at bounding box center [812, 448] width 13 height 13
click at [876, 429] on h6 "Record" at bounding box center [878, 430] width 32 height 17
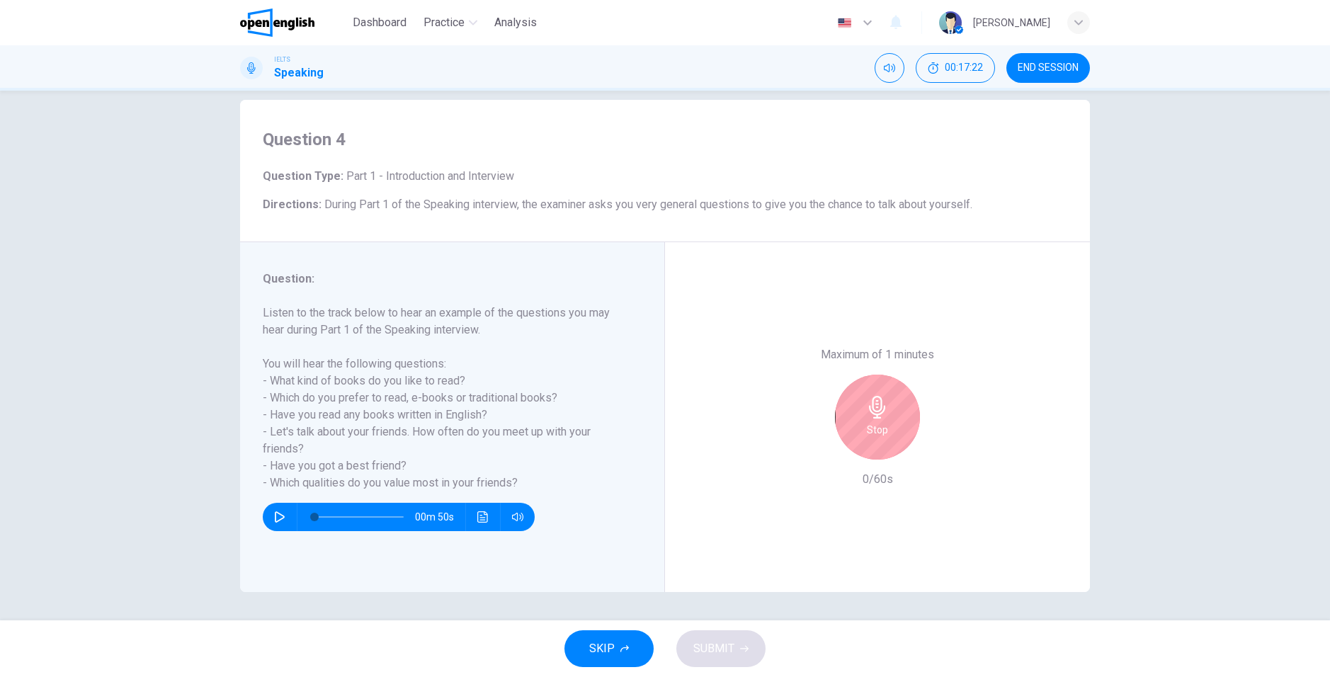
click at [900, 426] on div "Stop" at bounding box center [877, 417] width 85 height 85
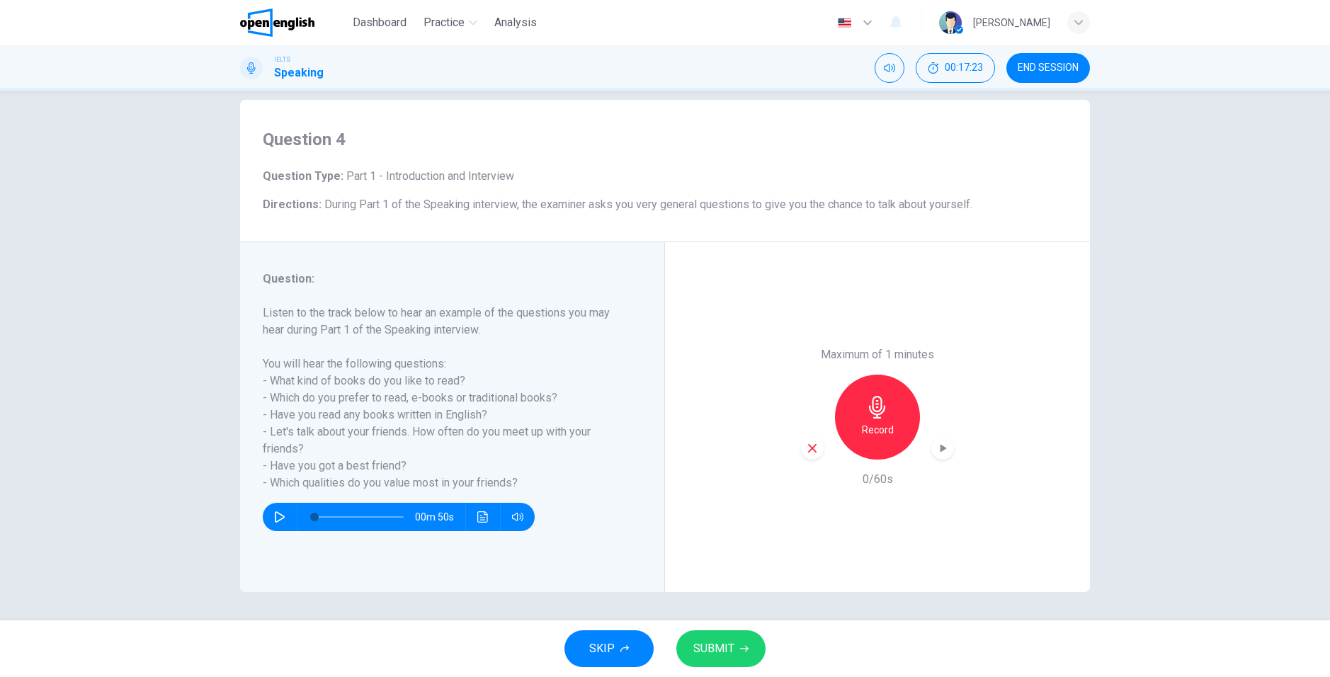
click at [937, 444] on icon "button" at bounding box center [943, 448] width 14 height 14
click at [811, 453] on icon "button" at bounding box center [812, 448] width 13 height 13
click at [882, 409] on icon "button" at bounding box center [877, 407] width 23 height 23
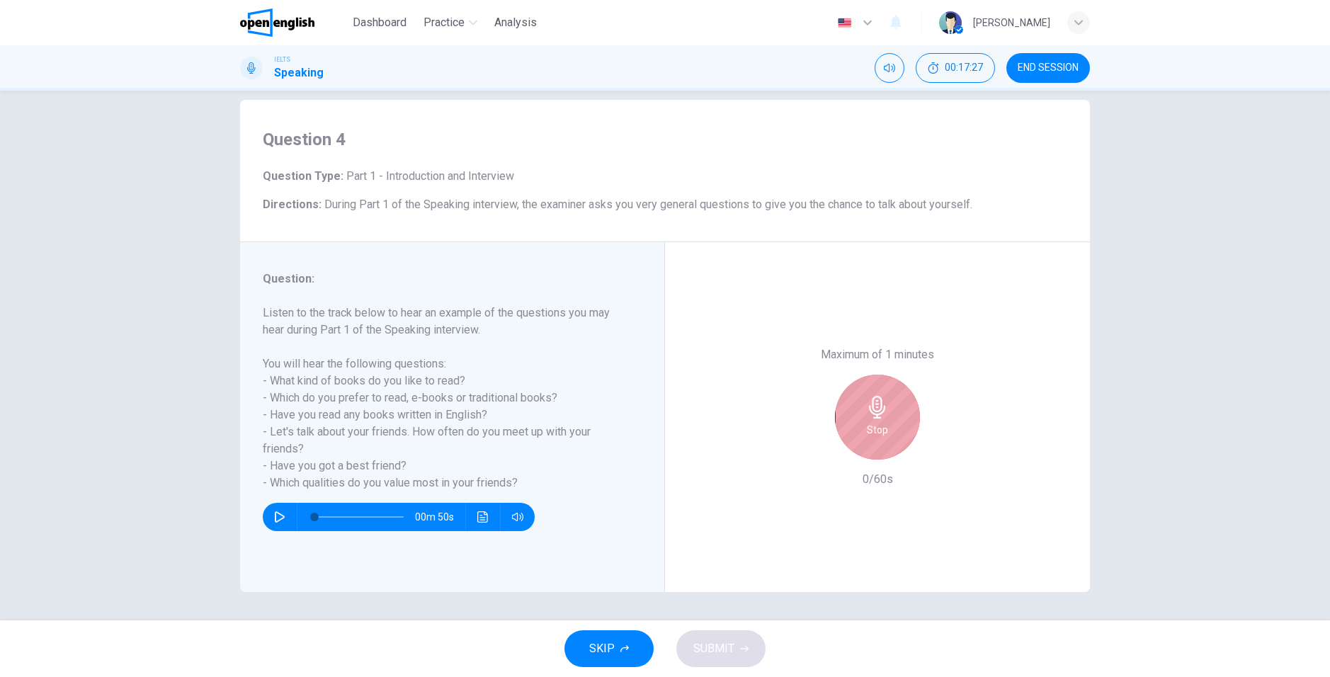
click at [882, 409] on icon "button" at bounding box center [877, 407] width 23 height 23
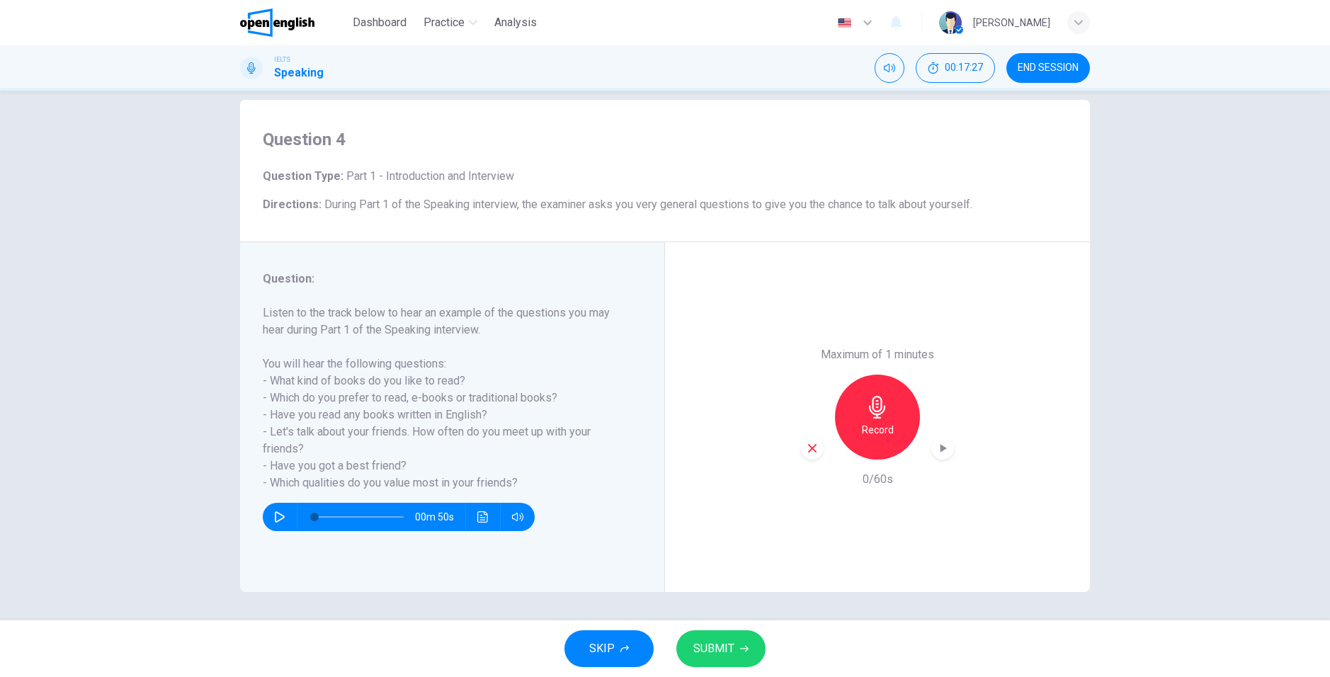
click at [823, 447] on div "Record" at bounding box center [877, 417] width 153 height 85
click at [815, 448] on div "button" at bounding box center [812, 448] width 23 height 23
click at [1033, 72] on span "END SESSION" at bounding box center [1048, 67] width 61 height 11
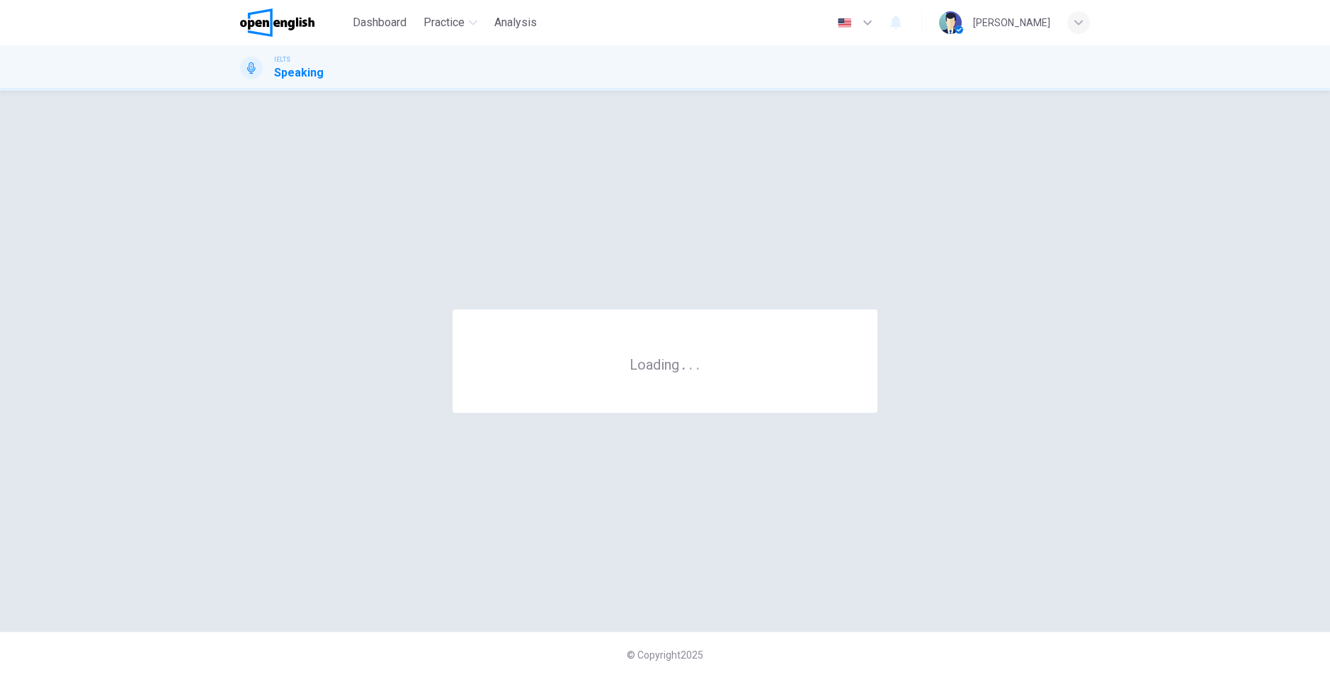
scroll to position [0, 0]
